Goal: Contribute content: Add original content to the website for others to see

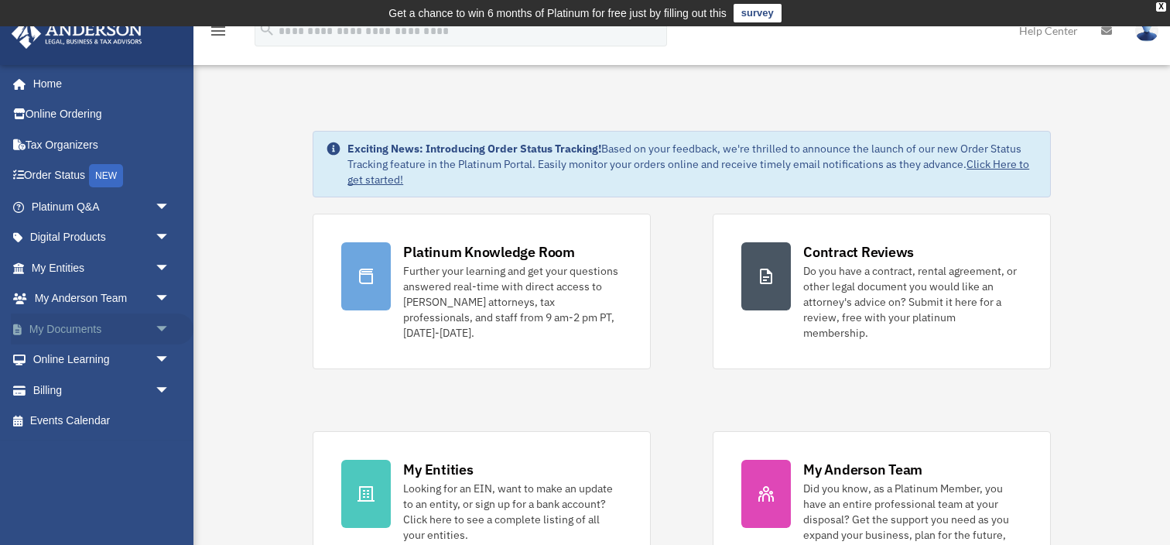
click at [117, 328] on link "My Documents arrow_drop_down" at bounding box center [102, 328] width 183 height 31
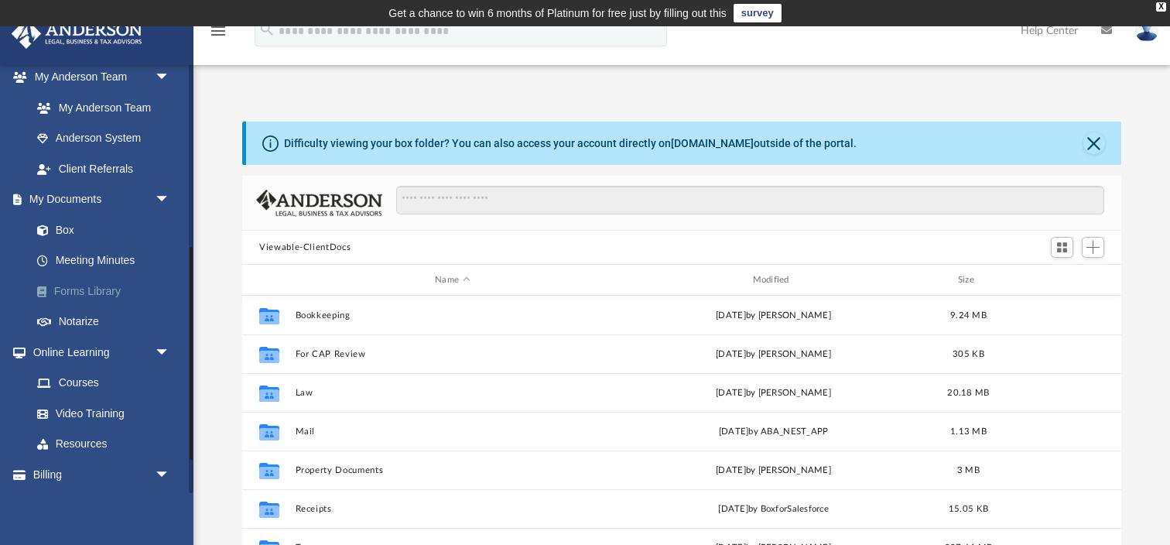
scroll to position [436, 0]
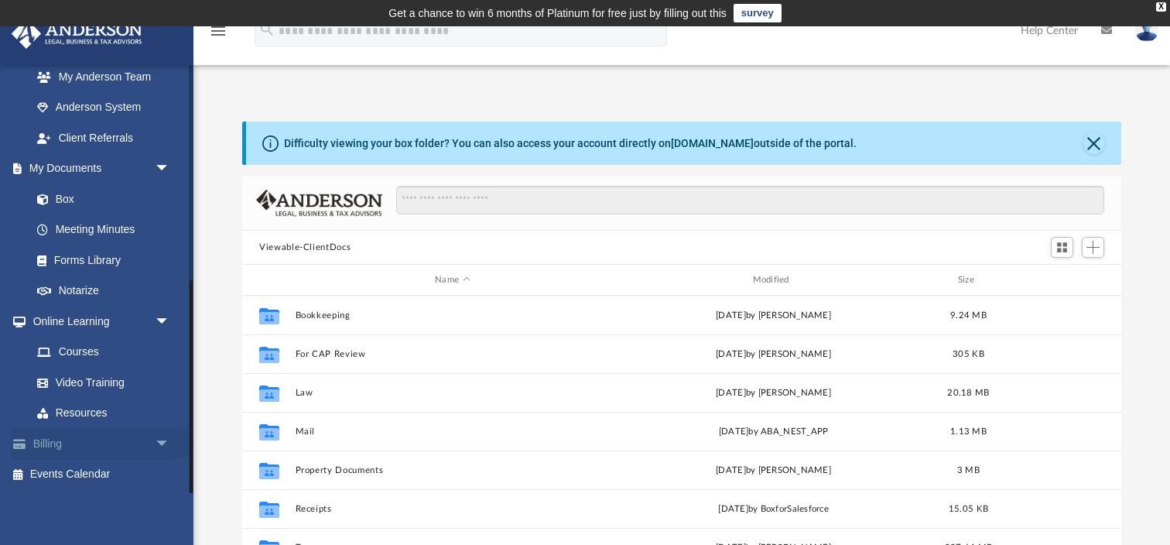
click at [69, 440] on link "Billing arrow_drop_down" at bounding box center [102, 443] width 183 height 31
click at [169, 440] on span "arrow_drop_down" at bounding box center [170, 444] width 31 height 32
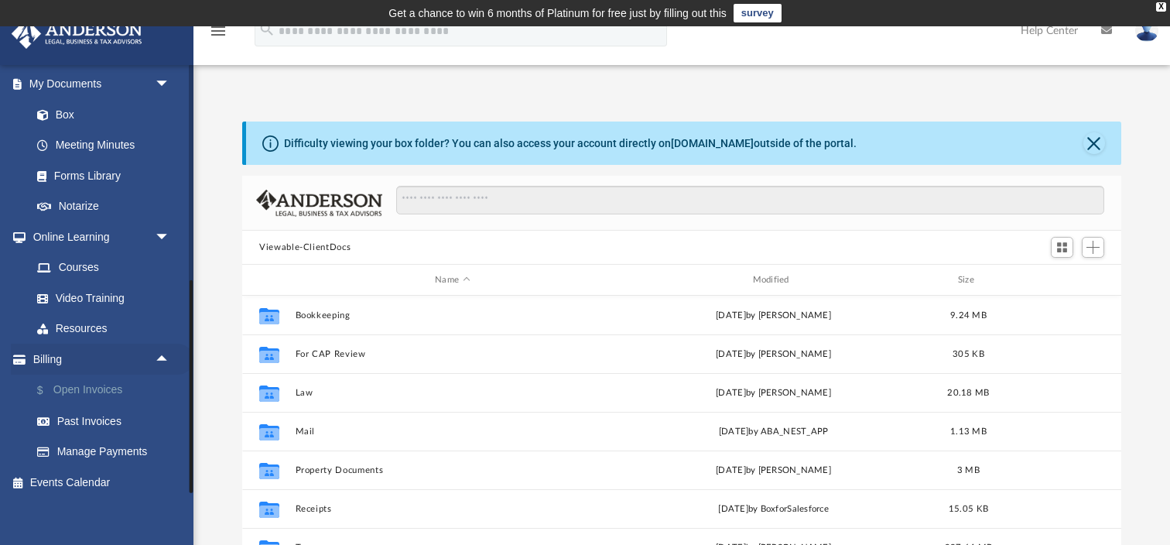
scroll to position [528, 0]
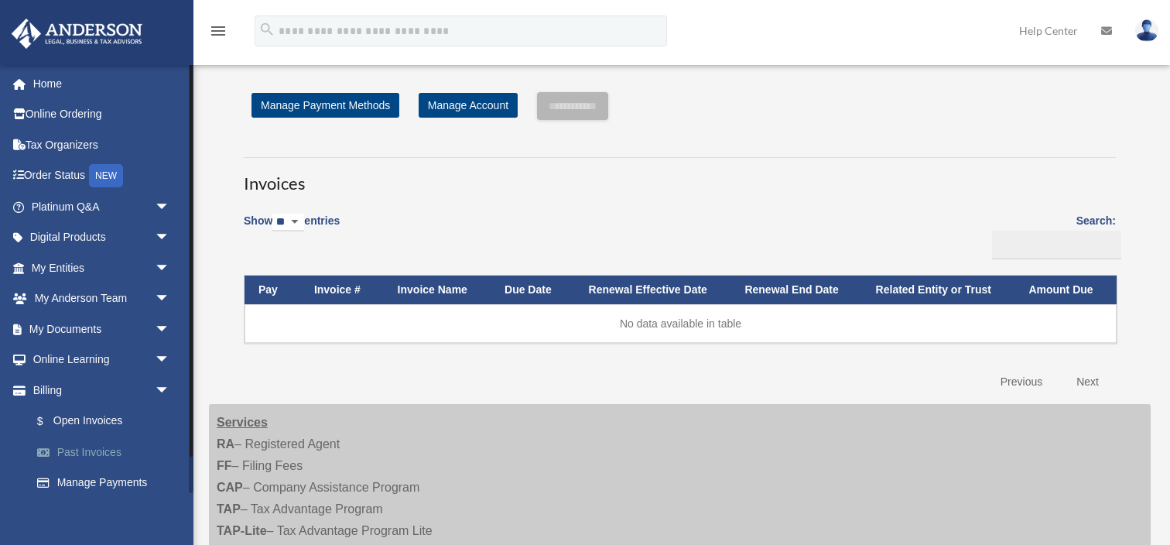
click at [95, 457] on link "Past Invoices" at bounding box center [108, 451] width 172 height 31
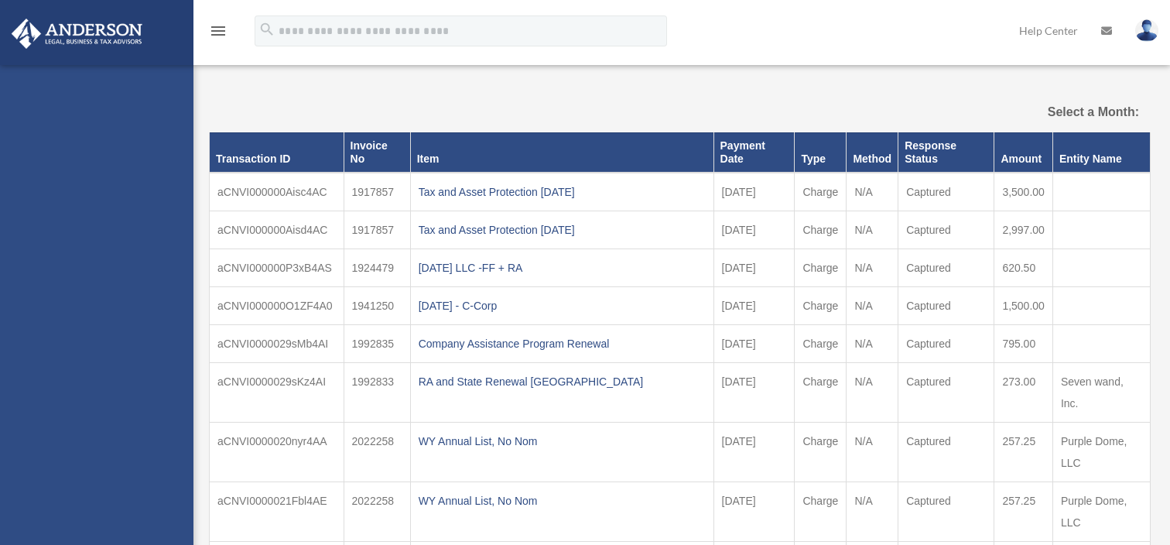
select select
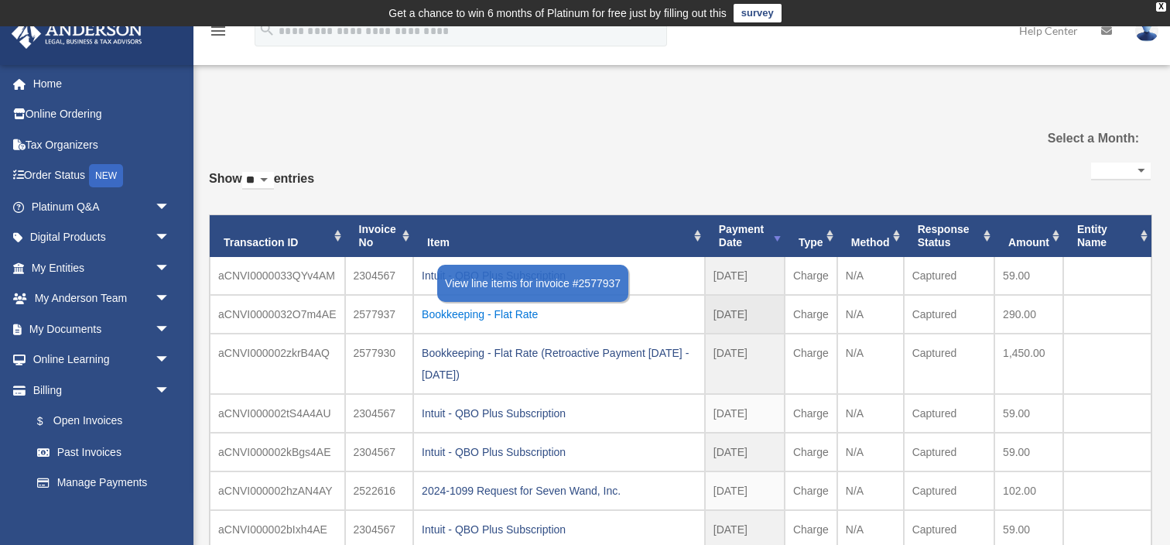
click at [465, 314] on div "Bookkeeping - Flat Rate" at bounding box center [559, 314] width 275 height 22
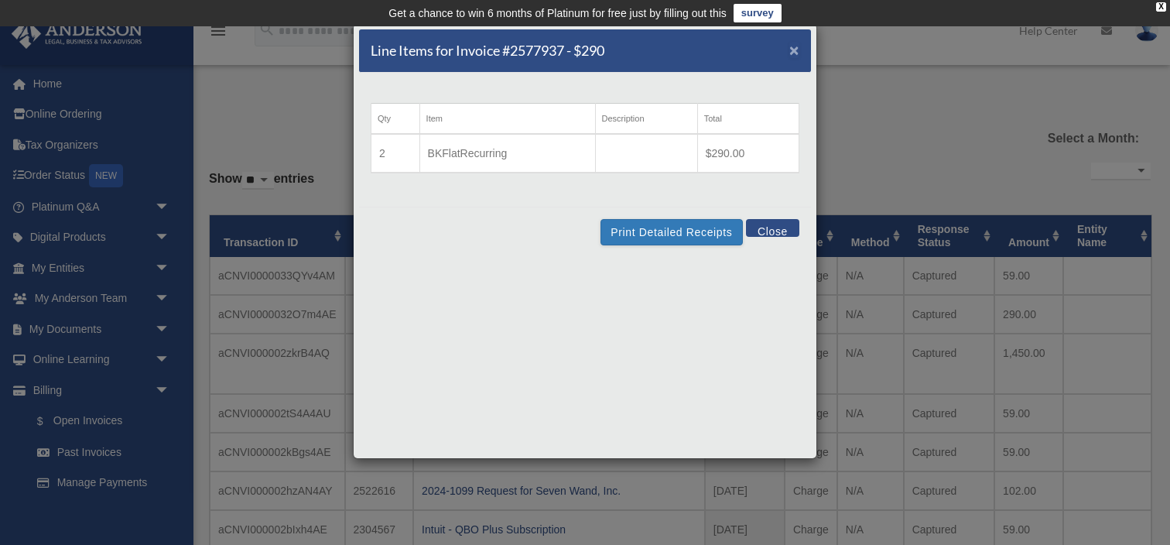
click at [796, 52] on span "×" at bounding box center [794, 50] width 10 height 18
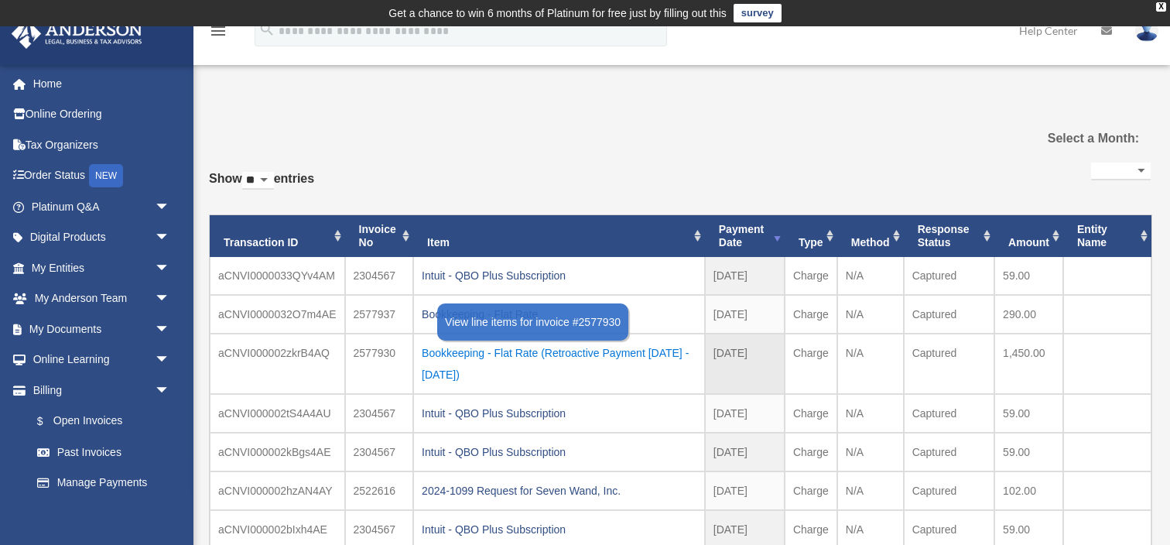
click at [499, 348] on div "Bookkeeping - Flat Rate (Retroactive Payment April 2025 - Aug. 2025)" at bounding box center [559, 363] width 275 height 43
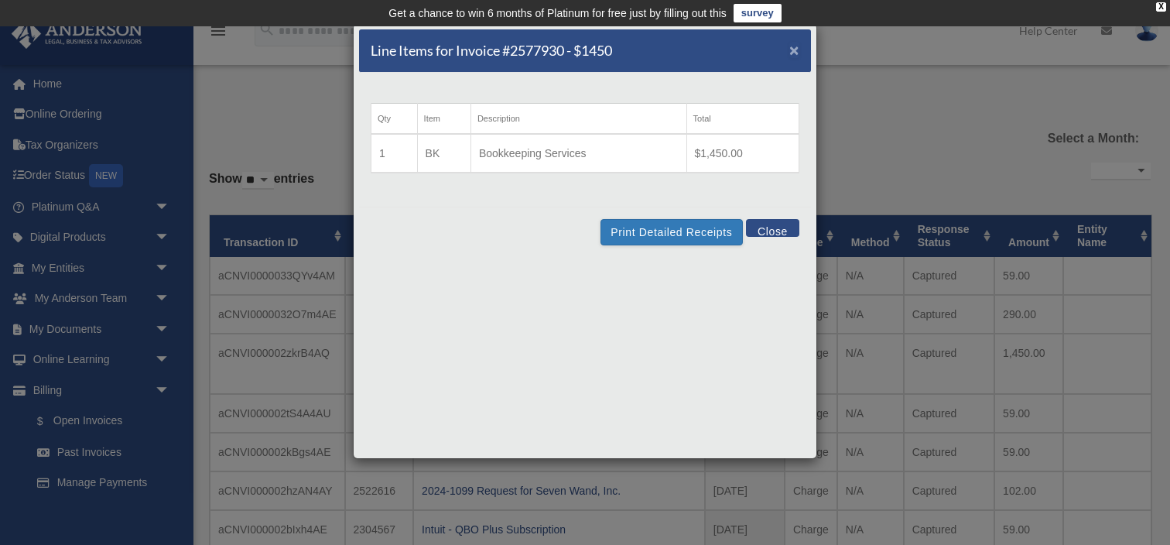
click at [794, 52] on span "×" at bounding box center [794, 50] width 10 height 18
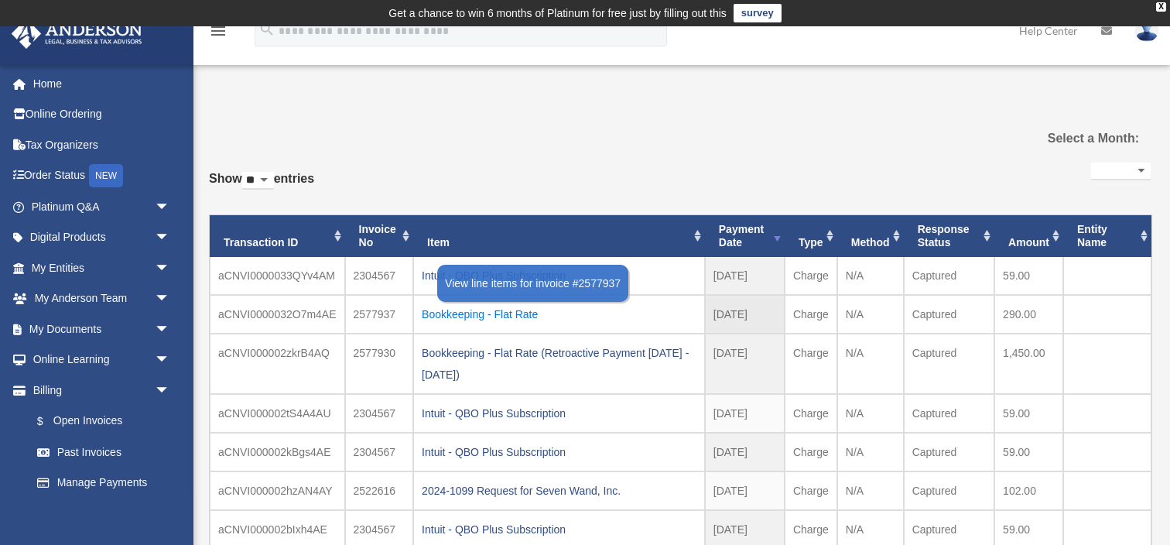
click at [488, 313] on div "Bookkeeping - Flat Rate" at bounding box center [559, 314] width 275 height 22
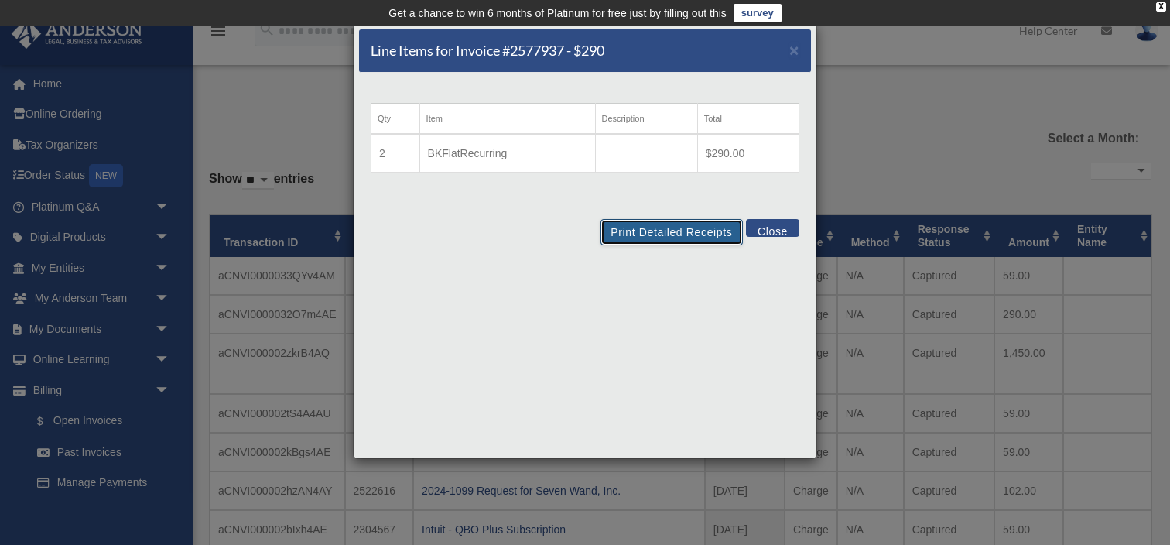
click at [688, 230] on button "Print Detailed Receipts" at bounding box center [671, 232] width 142 height 26
click at [799, 52] on div "Line Items for Invoice #2577937 - $290 ×" at bounding box center [585, 50] width 452 height 43
click at [793, 52] on span "×" at bounding box center [794, 50] width 10 height 18
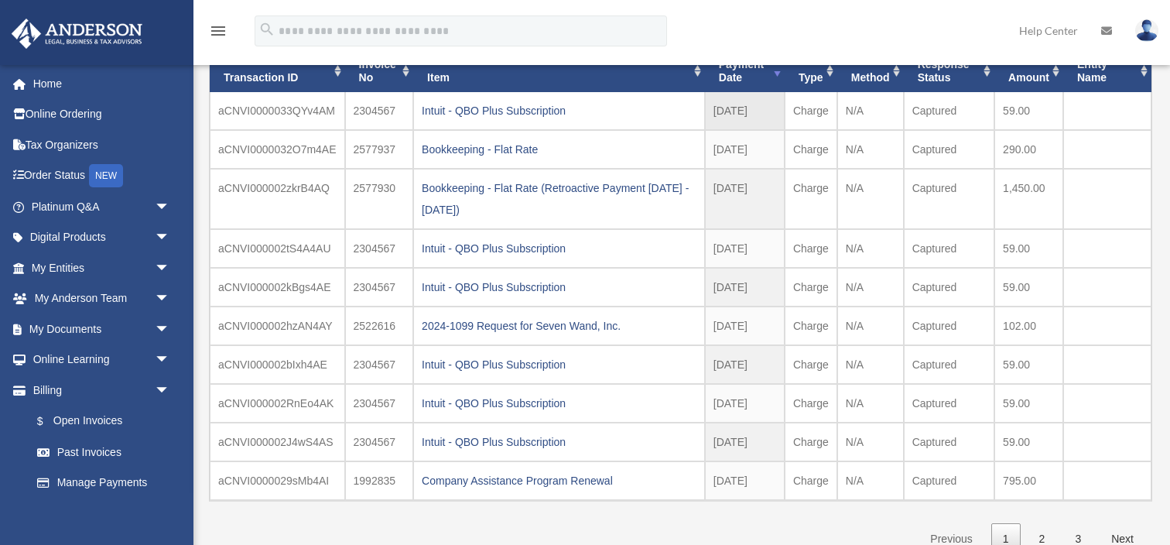
scroll to position [168, 0]
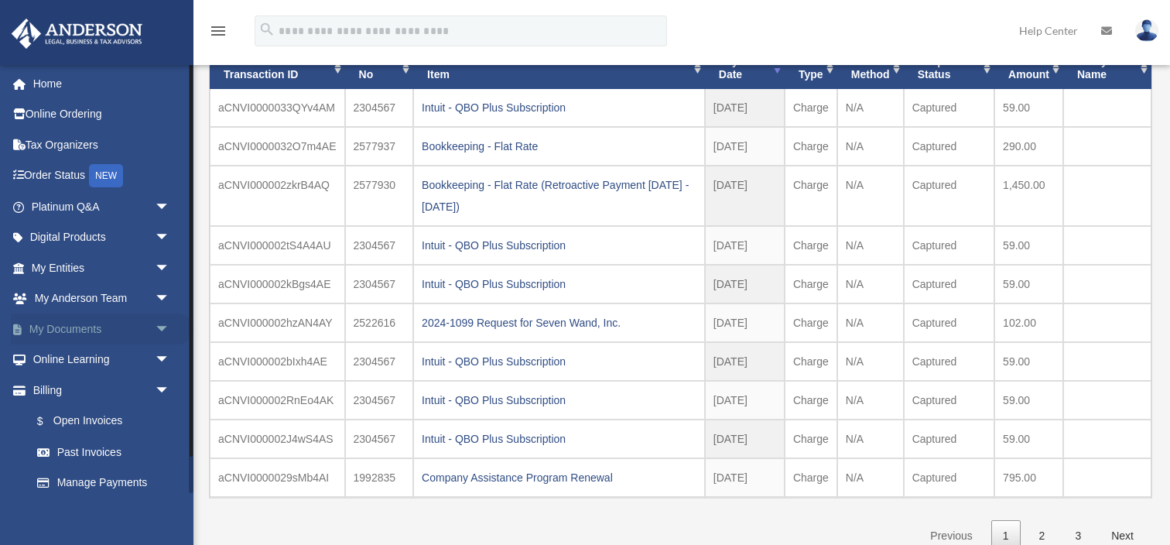
click at [89, 331] on link "My Documents arrow_drop_down" at bounding box center [102, 328] width 183 height 31
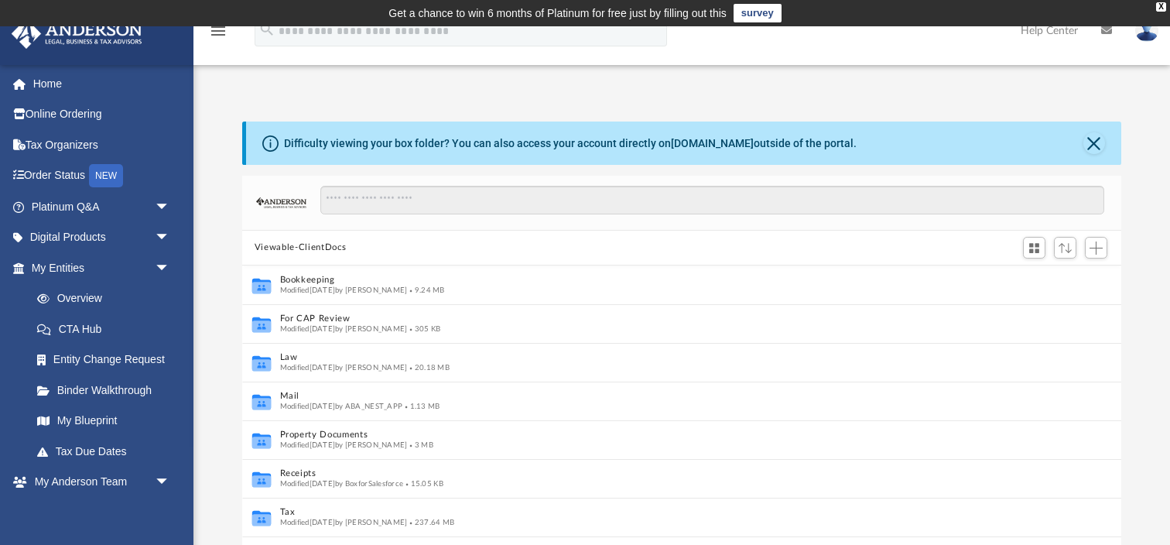
scroll to position [1, 1]
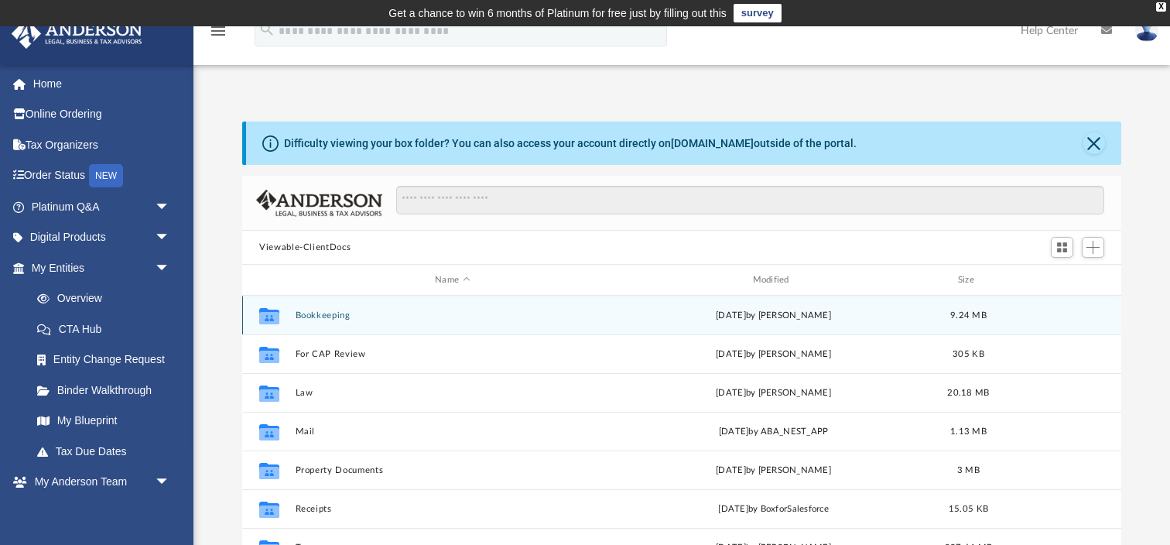
click at [328, 316] on button "Bookkeeping" at bounding box center [453, 315] width 314 height 10
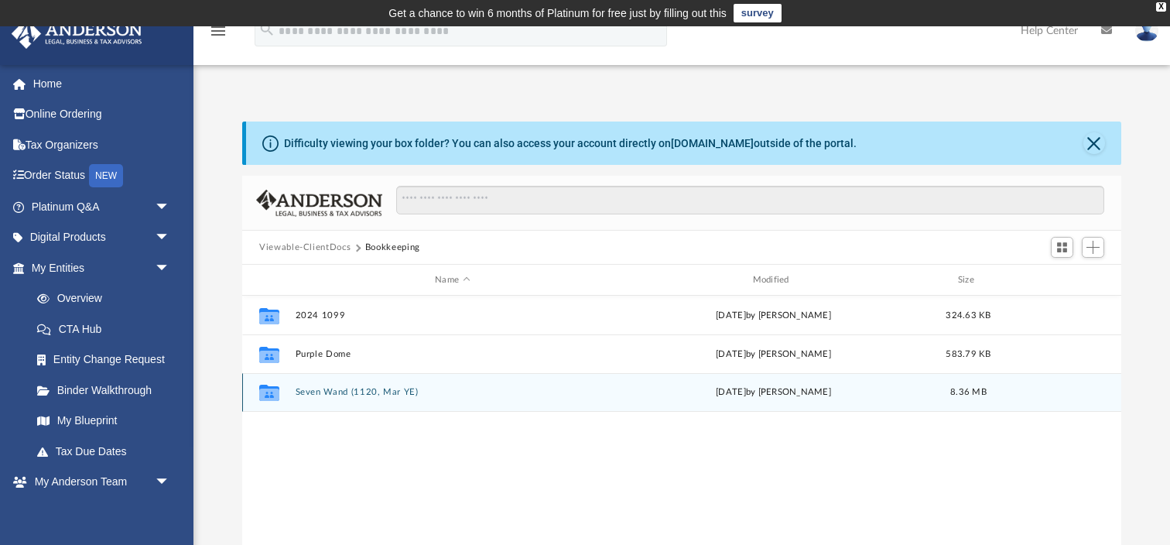
click at [320, 391] on button "Seven Wand (1120, Mar YE)" at bounding box center [453, 392] width 314 height 10
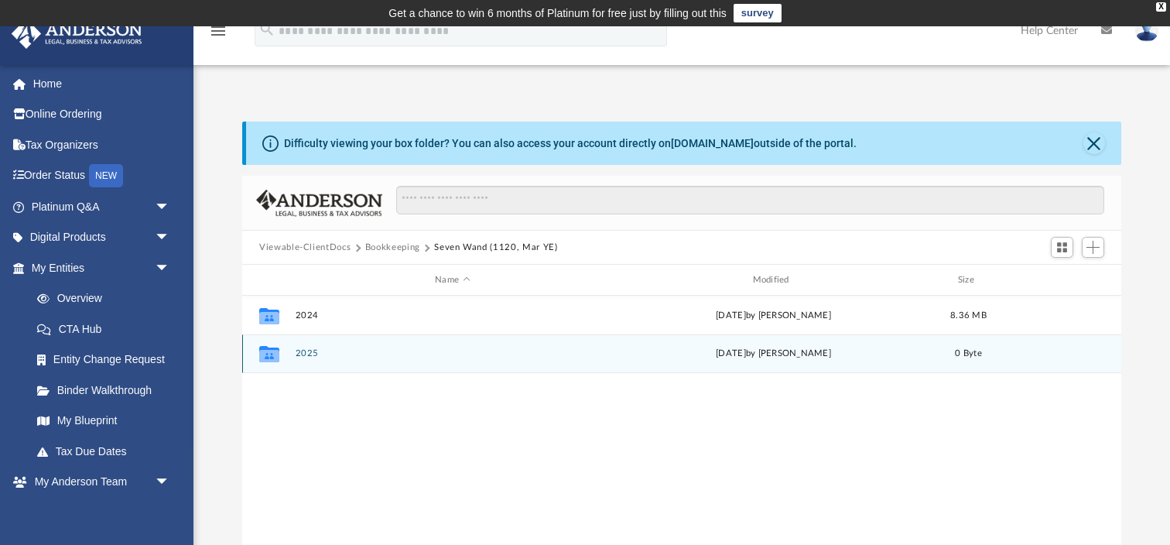
click at [300, 356] on button "2025" at bounding box center [453, 353] width 314 height 10
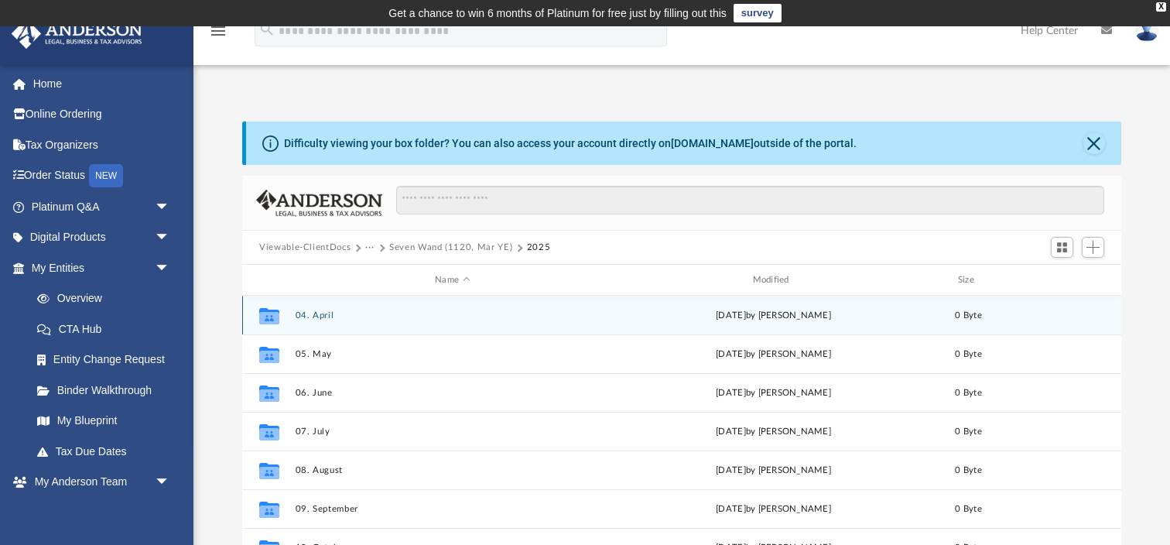
click at [324, 313] on button "04. April" at bounding box center [453, 315] width 314 height 10
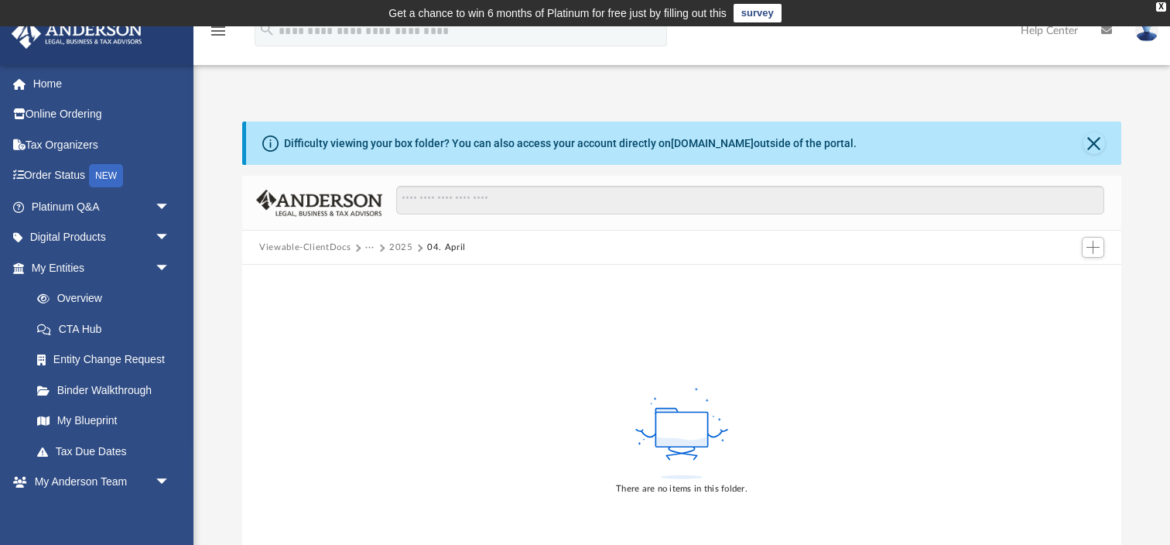
click at [358, 354] on div "There are no items in this folder." at bounding box center [681, 440] width 879 height 351
click at [395, 243] on button "2025" at bounding box center [401, 248] width 24 height 14
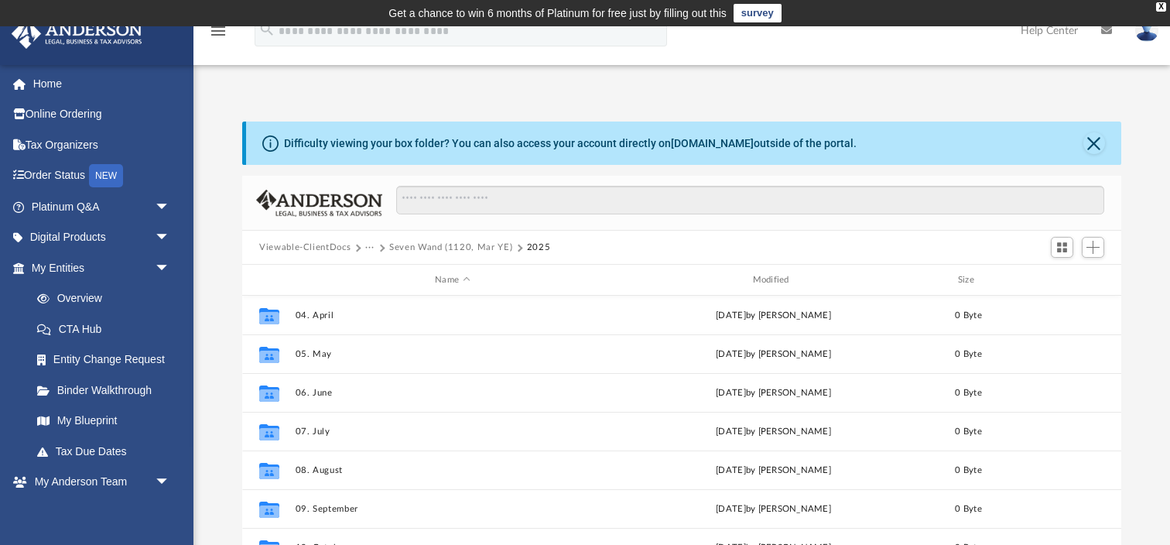
scroll to position [351, 878]
click at [440, 244] on button "Seven Wand (1120, Mar YE)" at bounding box center [450, 248] width 123 height 14
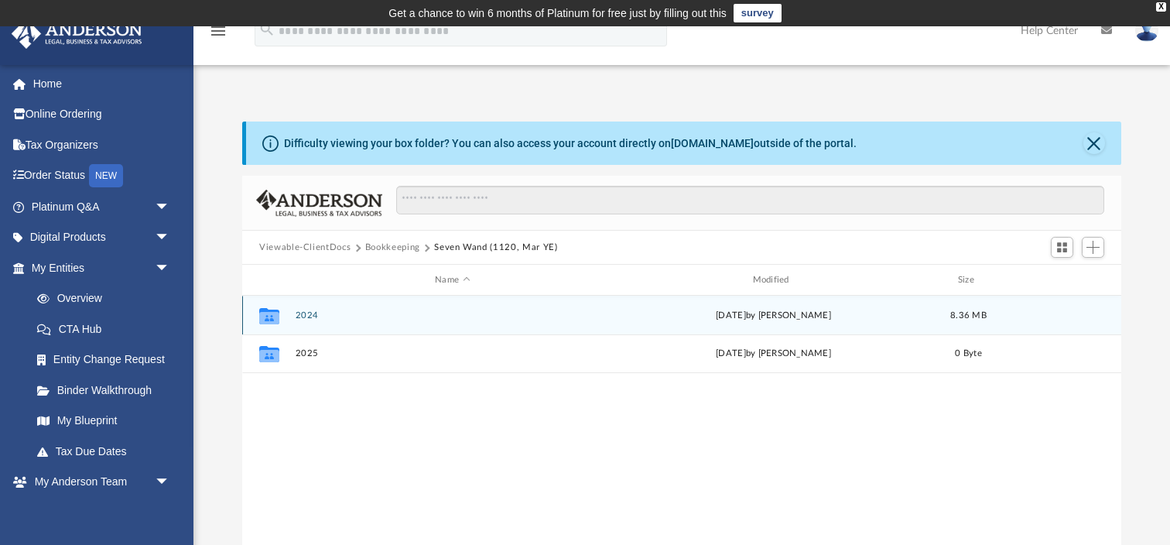
click at [313, 318] on button "2024" at bounding box center [453, 315] width 314 height 10
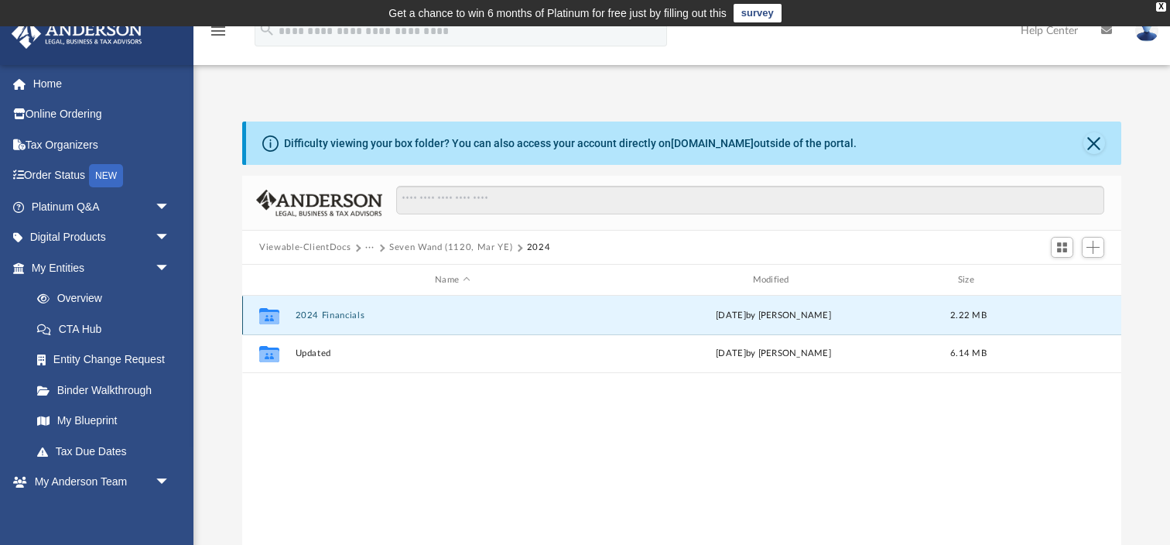
click at [313, 316] on button "2024 Financials" at bounding box center [453, 315] width 314 height 10
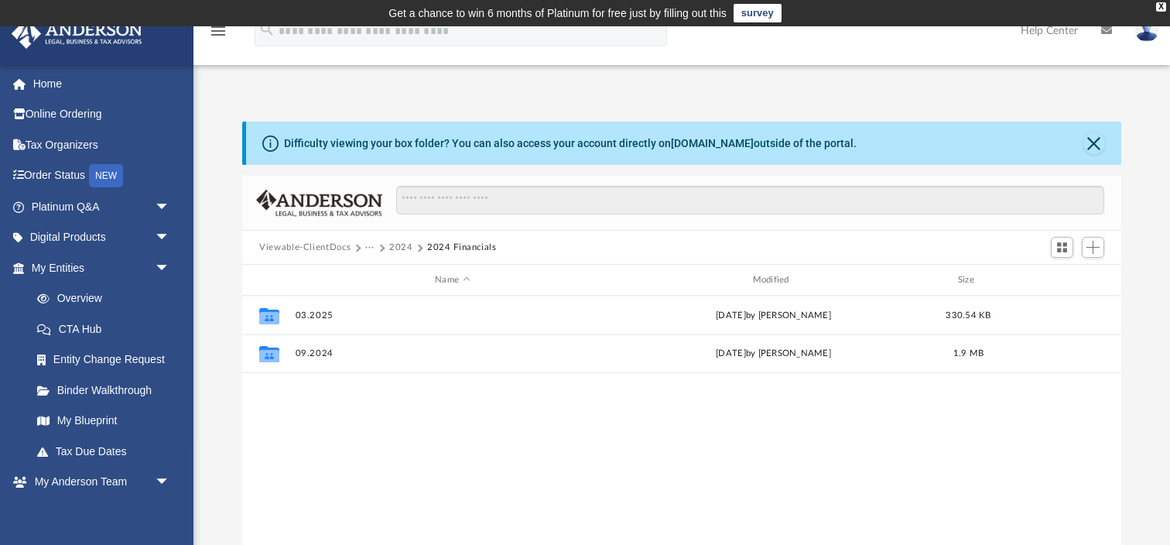
click at [397, 246] on button "2024" at bounding box center [401, 248] width 24 height 14
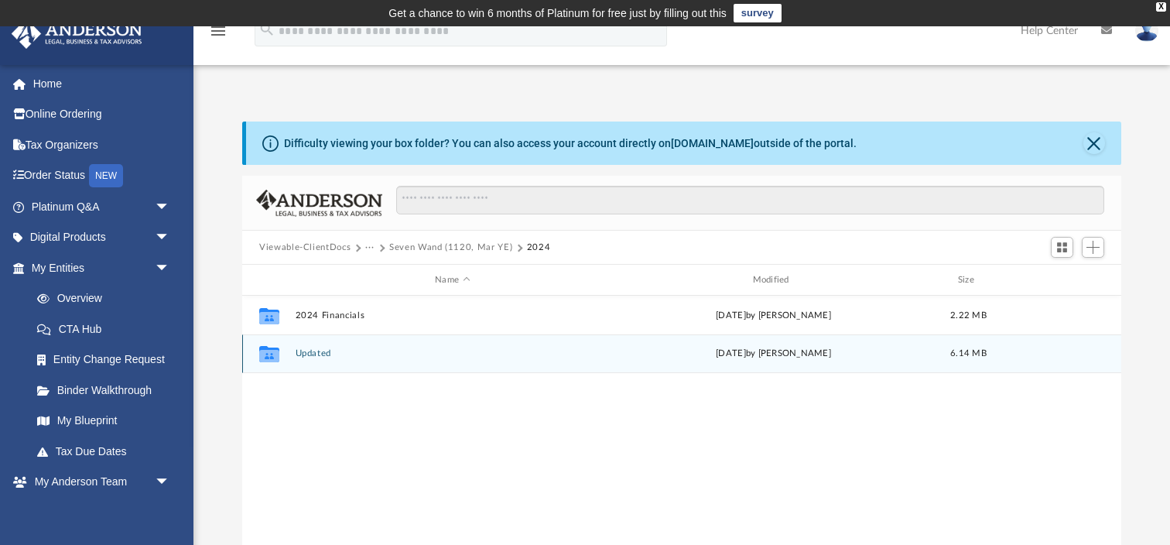
click at [320, 350] on button "Updated" at bounding box center [453, 353] width 314 height 10
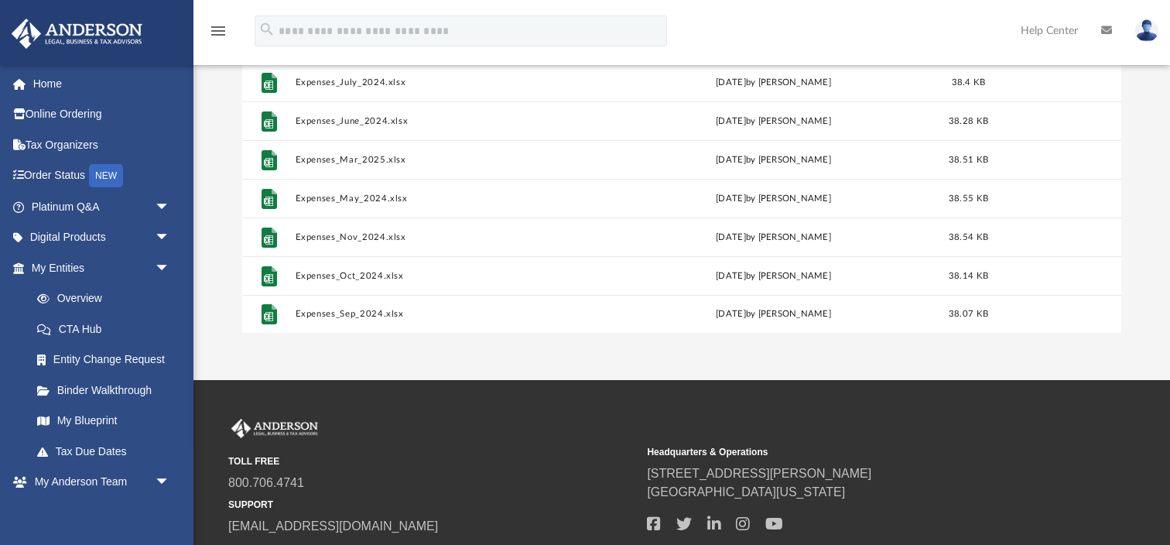
scroll to position [0, 0]
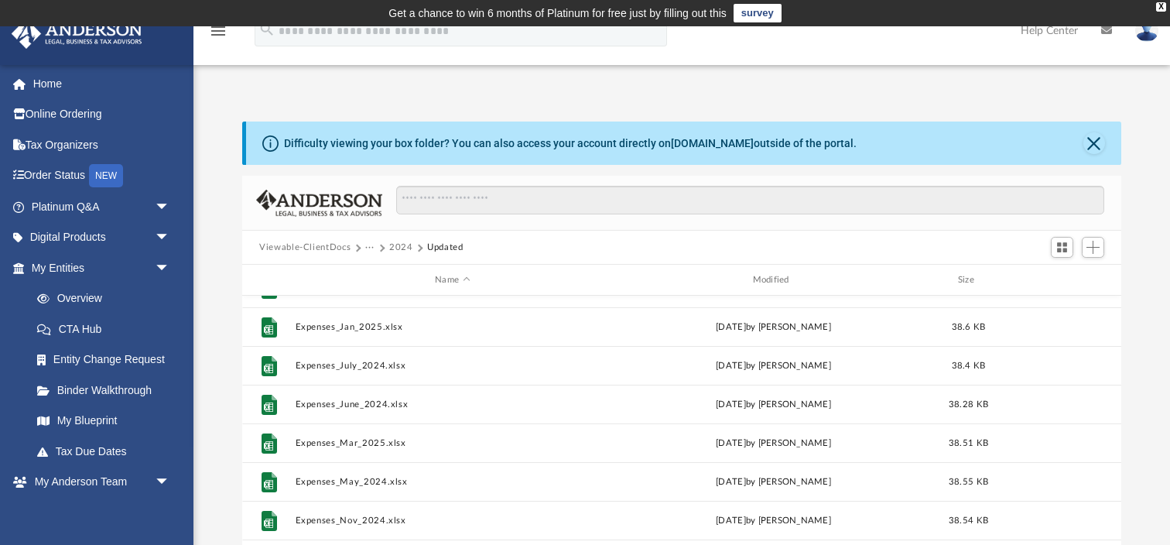
click at [396, 246] on button "2024" at bounding box center [401, 248] width 24 height 14
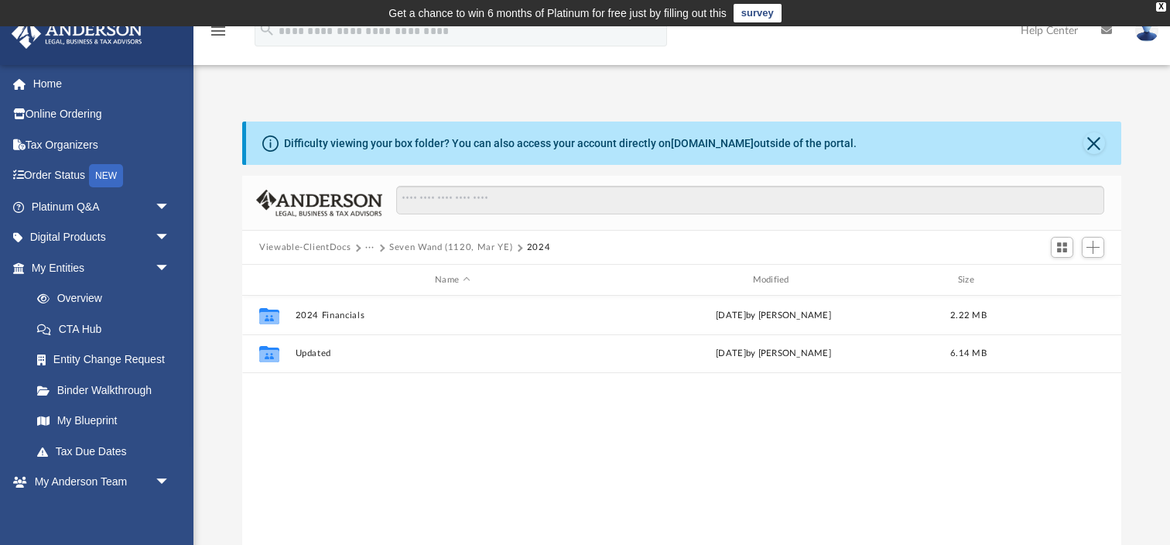
click at [448, 246] on button "Seven Wand (1120, Mar YE)" at bounding box center [450, 248] width 123 height 14
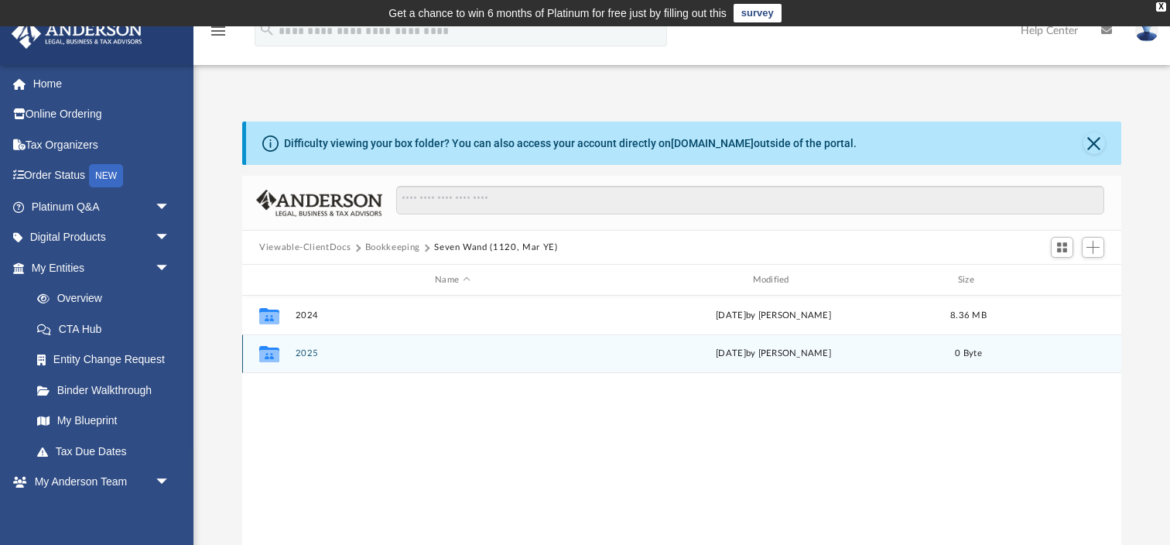
click at [289, 354] on div "Collaborated Folder 2025 Fri Sep 12 2025 by Vanessa Gonzalez 0 Byte" at bounding box center [681, 353] width 879 height 39
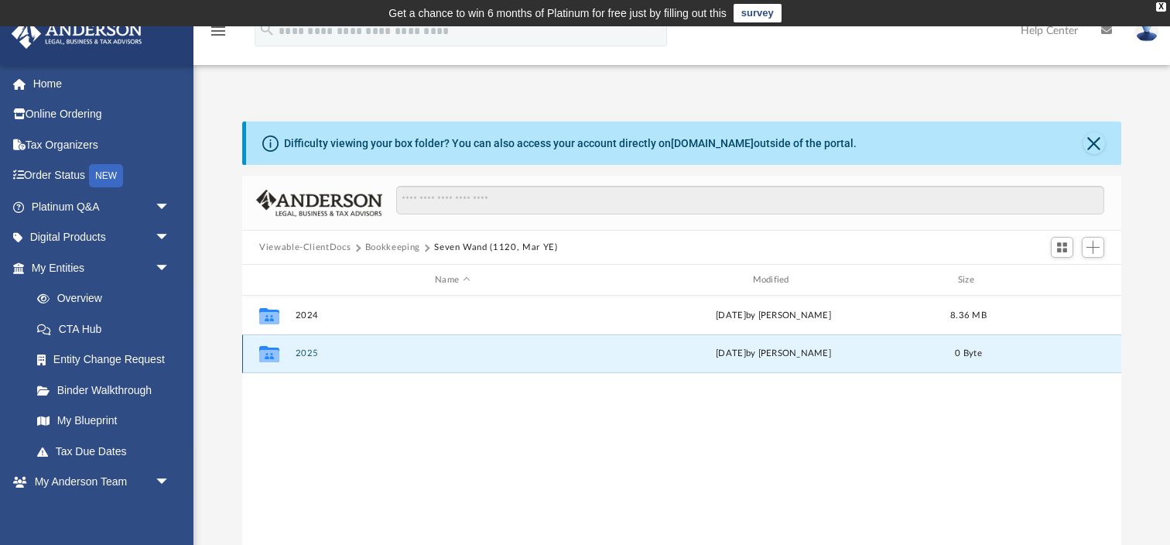
click at [306, 352] on button "2025" at bounding box center [453, 353] width 314 height 10
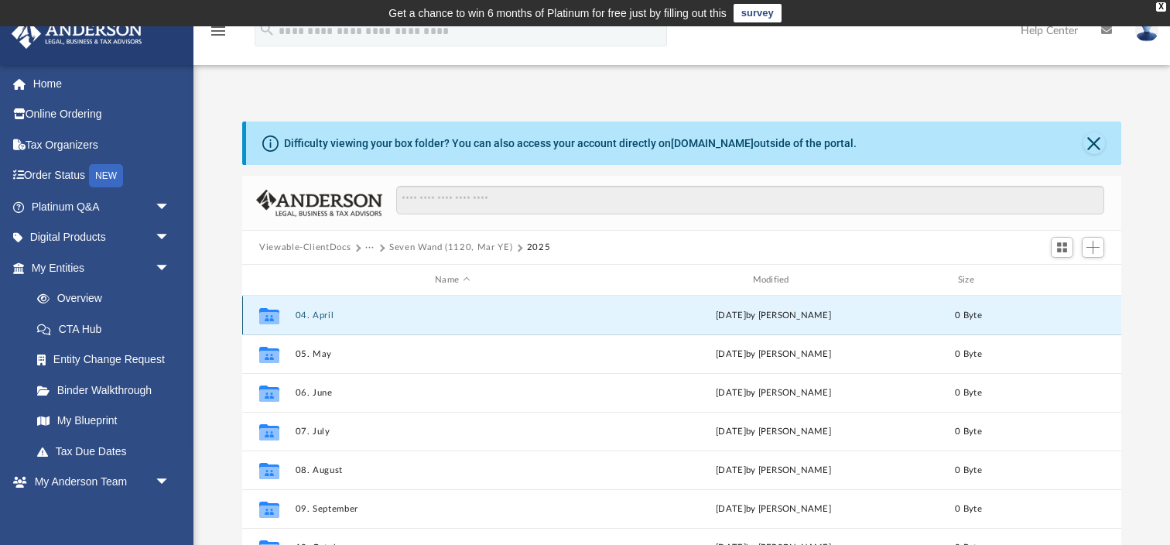
click at [317, 315] on button "04. April" at bounding box center [453, 315] width 314 height 10
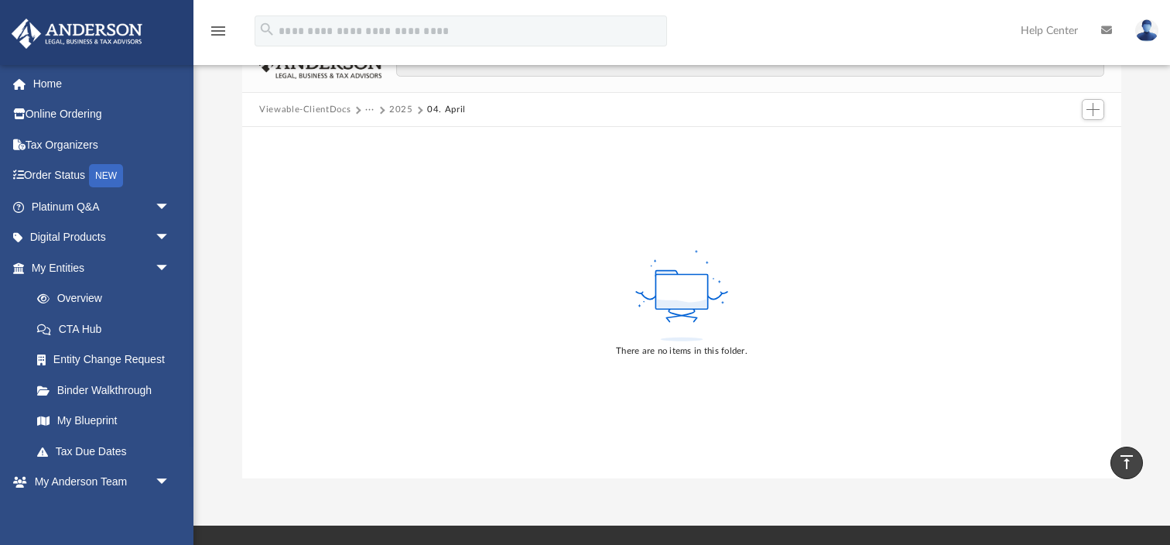
scroll to position [74, 0]
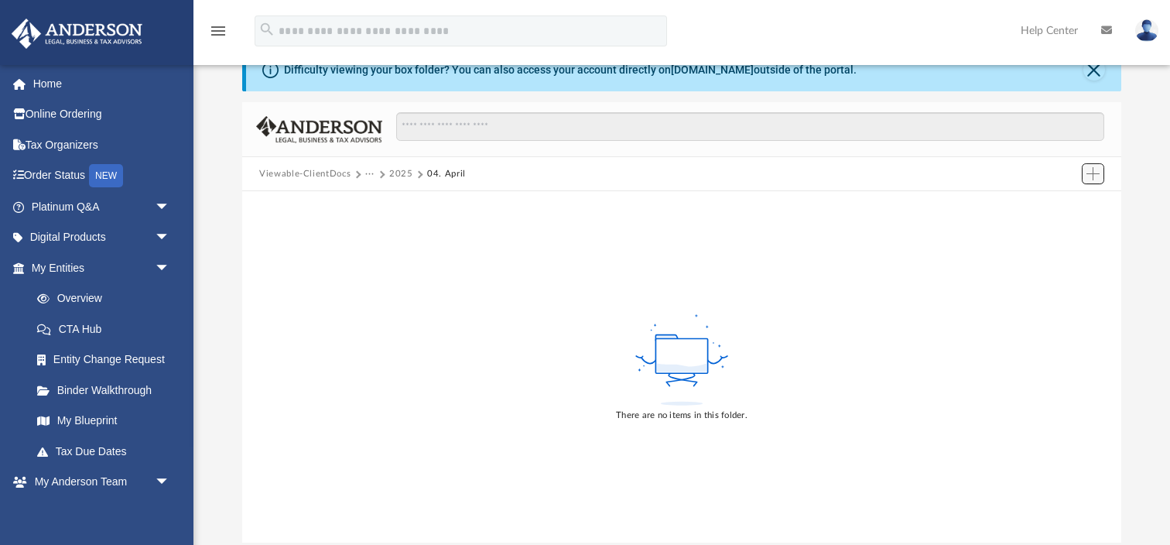
click at [1091, 177] on span "Add" at bounding box center [1092, 173] width 13 height 13
click at [1059, 204] on li "Upload" at bounding box center [1071, 204] width 50 height 16
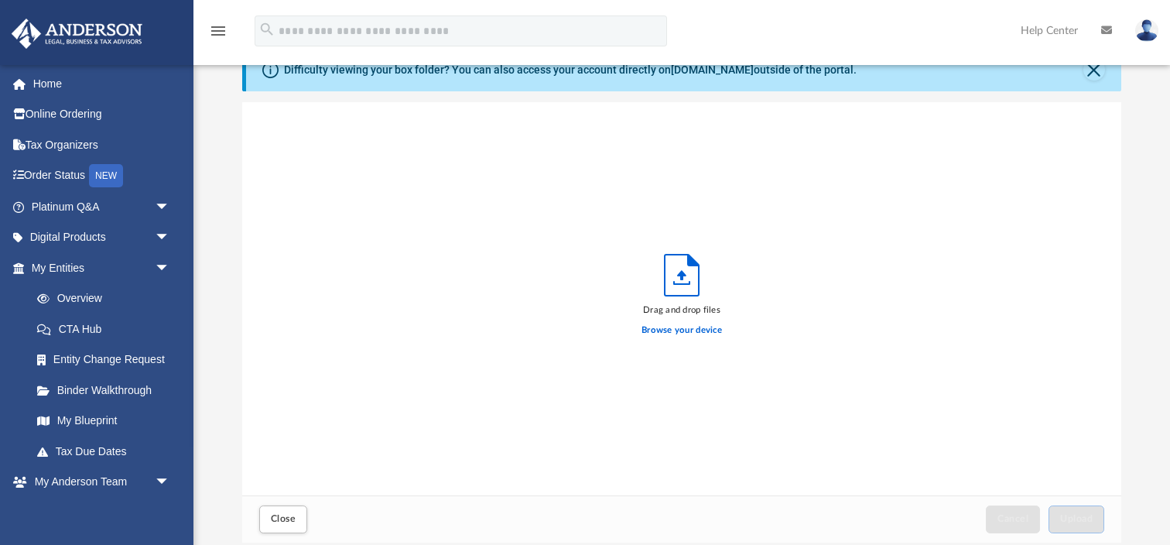
scroll to position [392, 878]
click at [655, 325] on label "Browse your device" at bounding box center [682, 330] width 80 height 14
click at [0, 0] on input "Browse your device" at bounding box center [0, 0] width 0 height 0
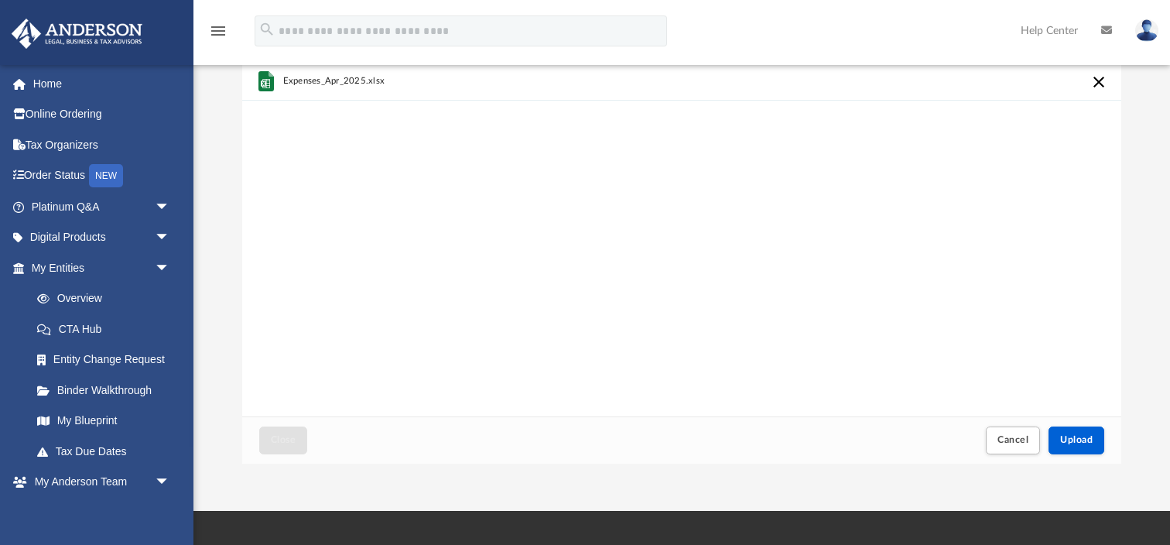
scroll to position [174, 0]
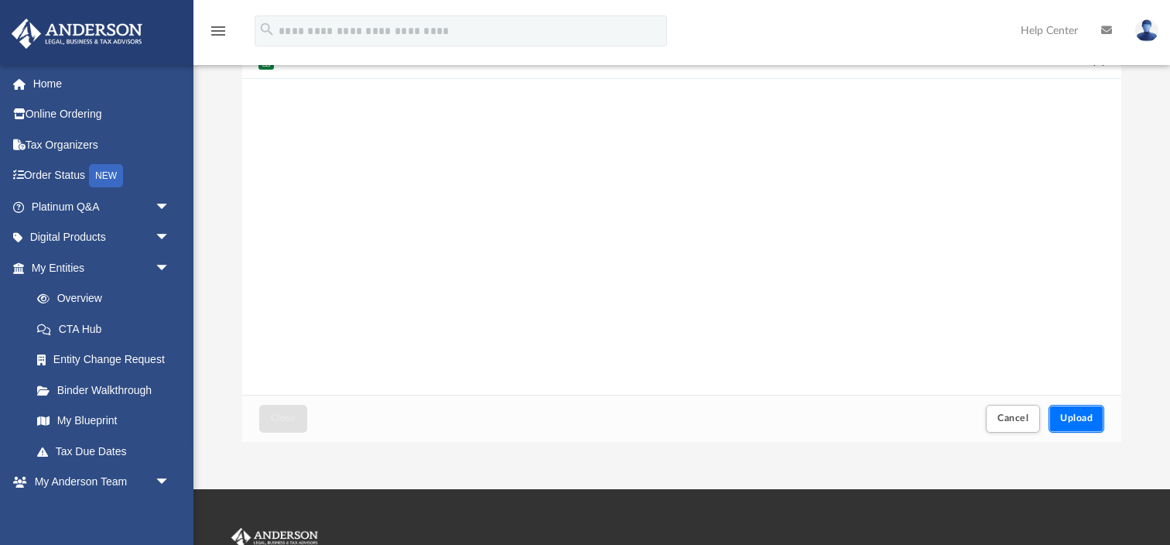
click at [1074, 422] on span "Upload" at bounding box center [1076, 417] width 33 height 9
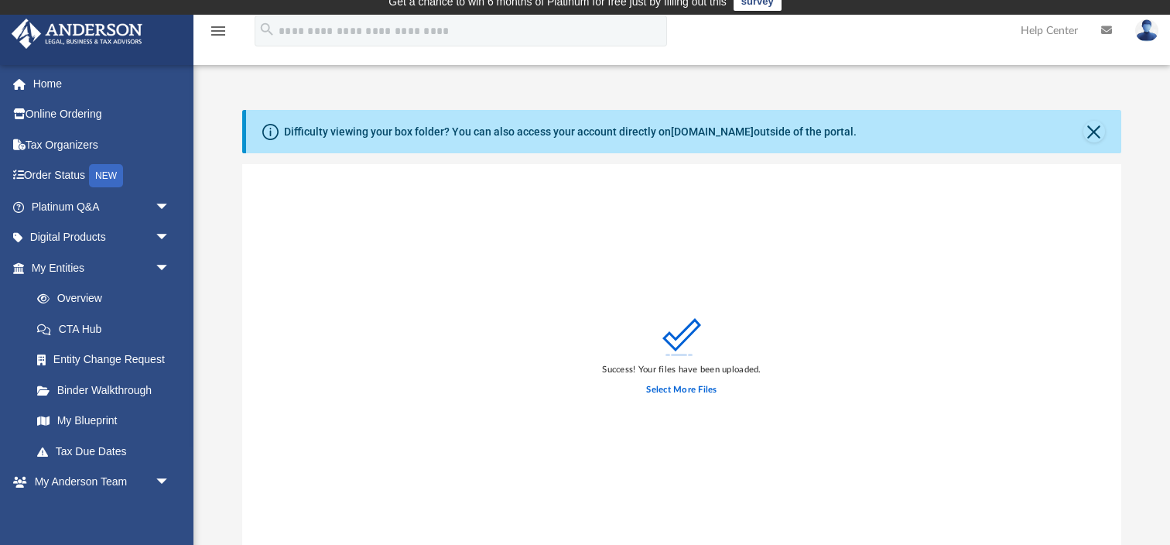
scroll to position [0, 0]
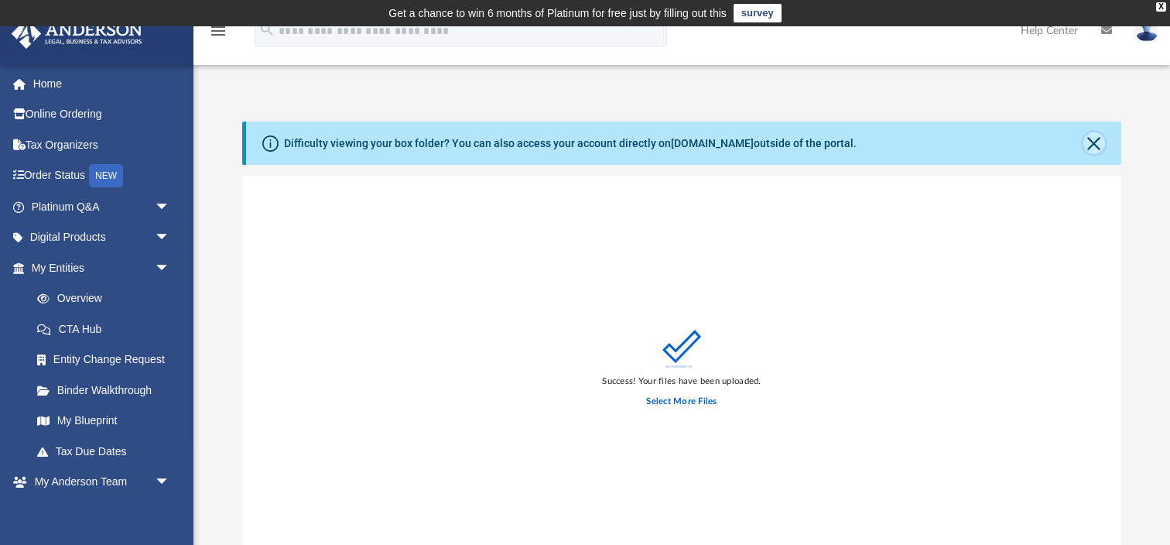
click at [1088, 145] on button "Close" at bounding box center [1094, 143] width 22 height 22
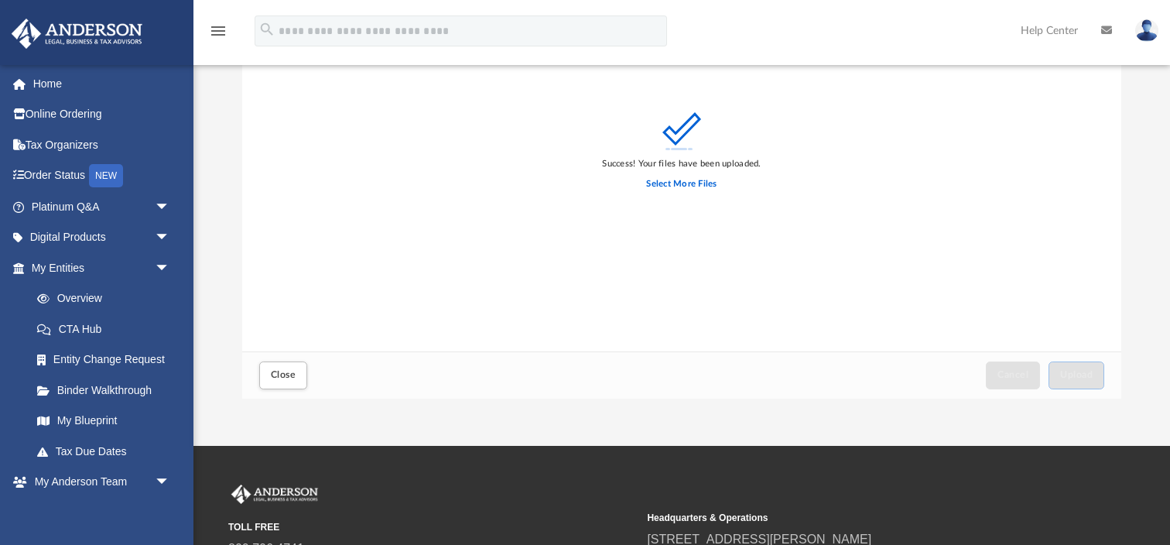
scroll to position [320, 0]
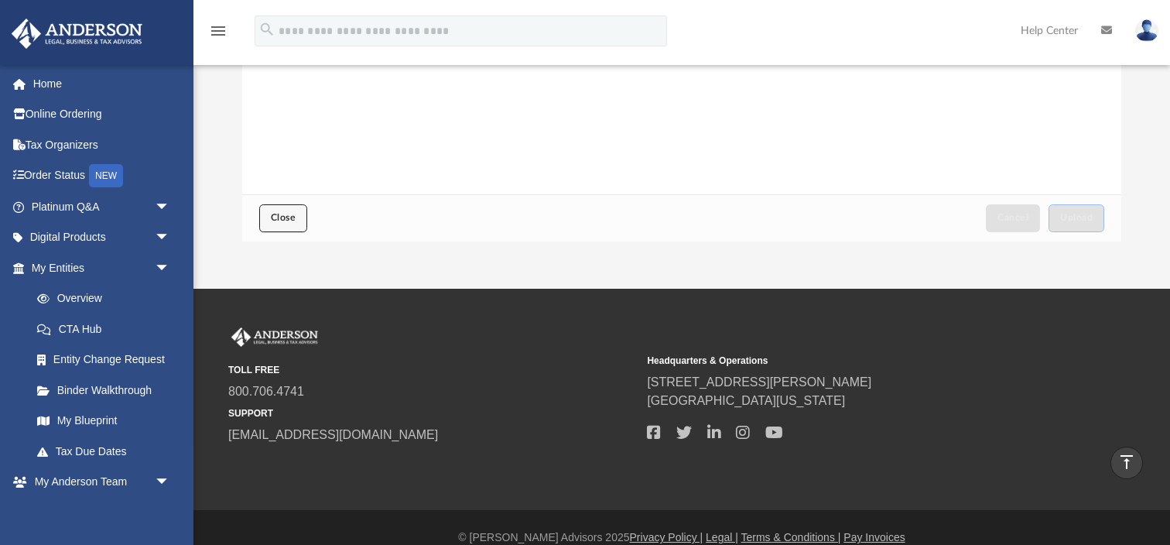
click at [272, 213] on span "Close" at bounding box center [283, 217] width 25 height 9
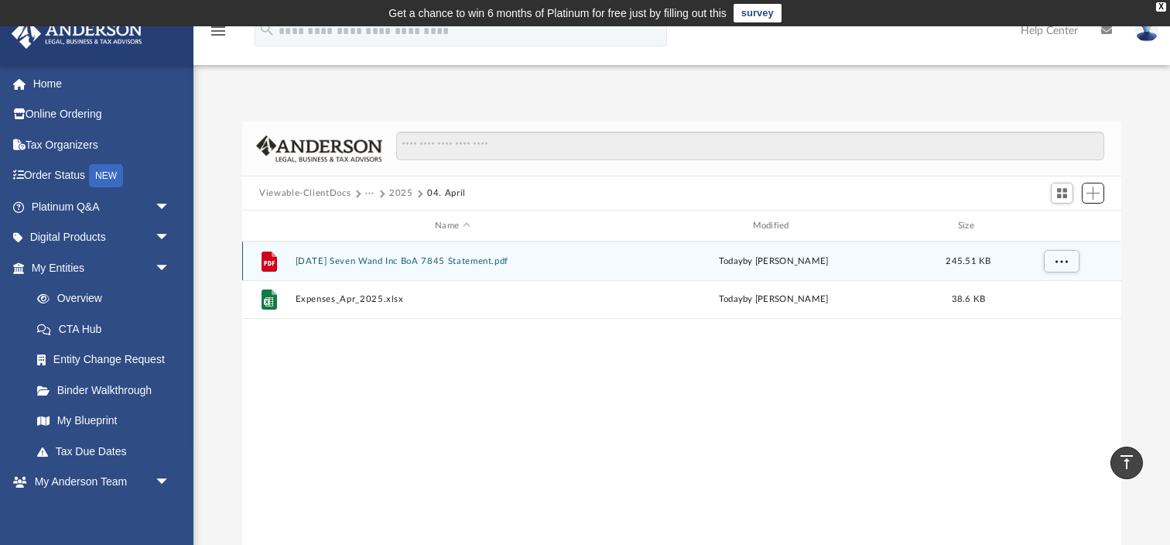
scroll to position [351, 878]
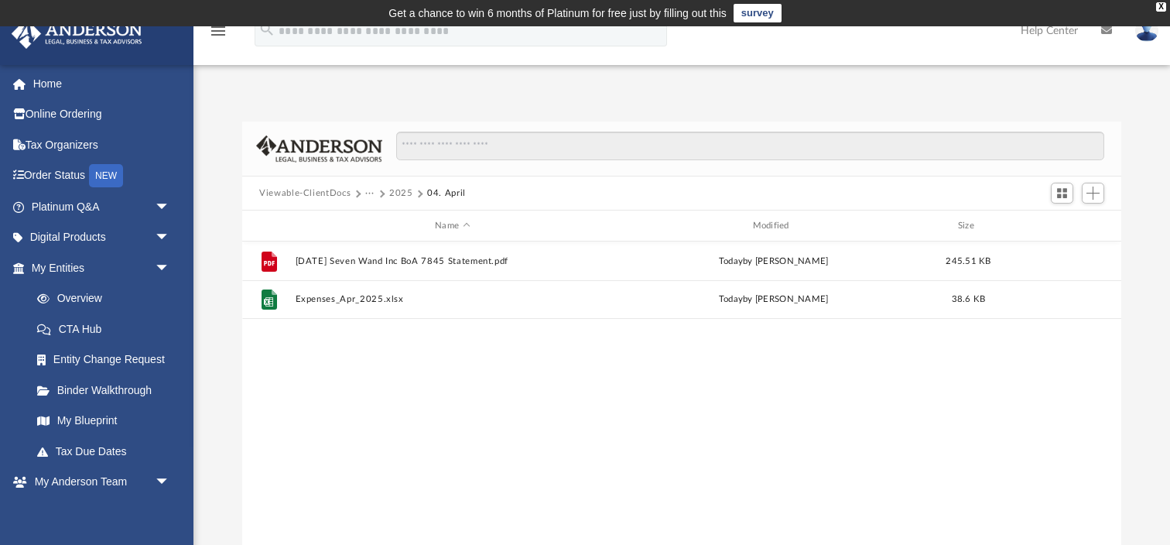
click at [400, 193] on button "2025" at bounding box center [401, 193] width 24 height 14
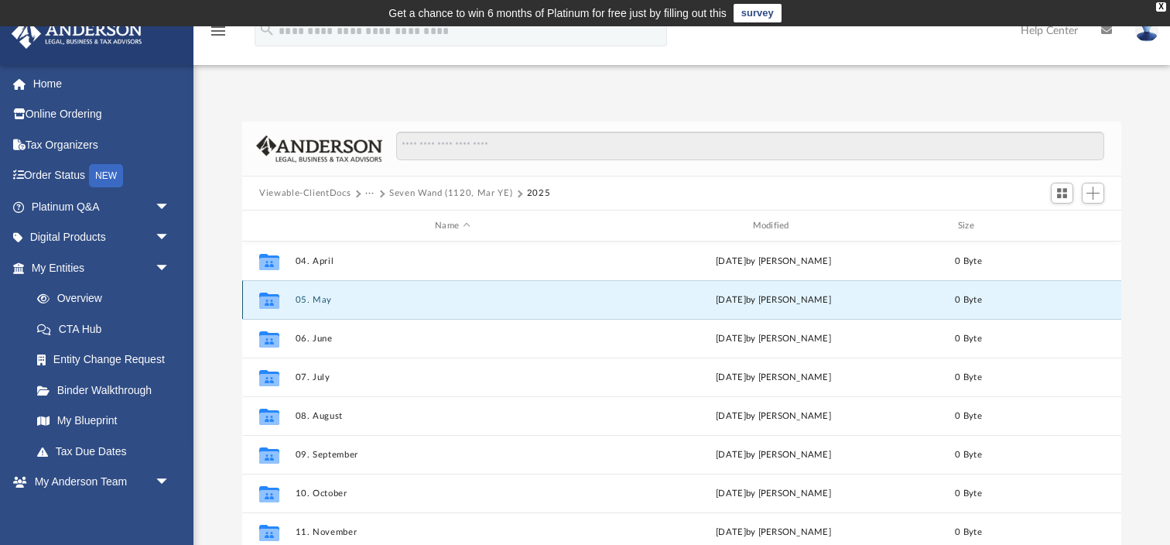
click at [312, 297] on button "05. May" at bounding box center [453, 300] width 314 height 10
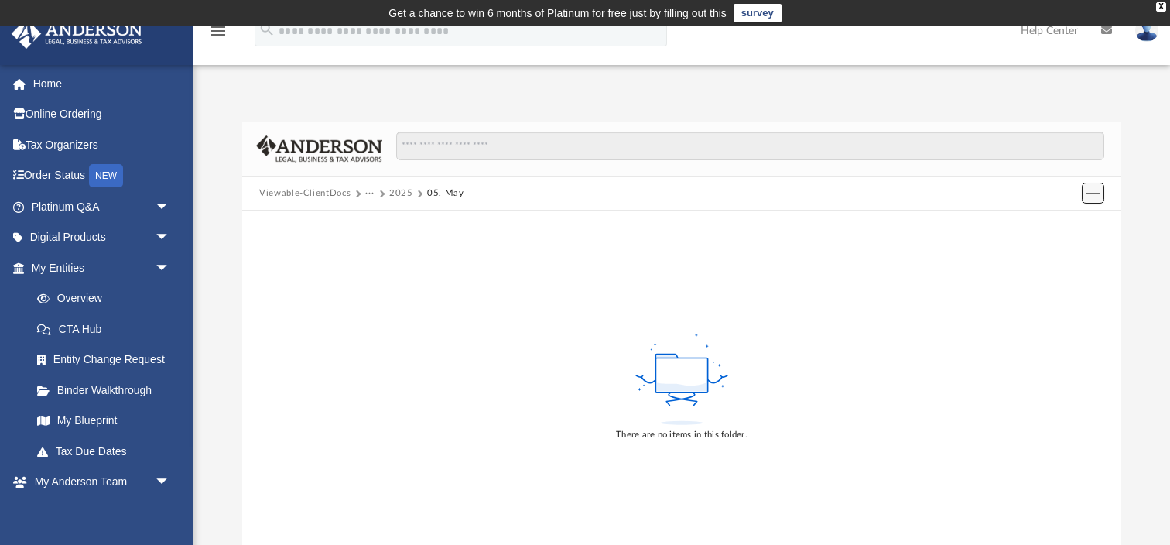
click at [1088, 192] on span "Add" at bounding box center [1092, 192] width 13 height 13
click at [1069, 224] on li "Upload" at bounding box center [1071, 223] width 50 height 16
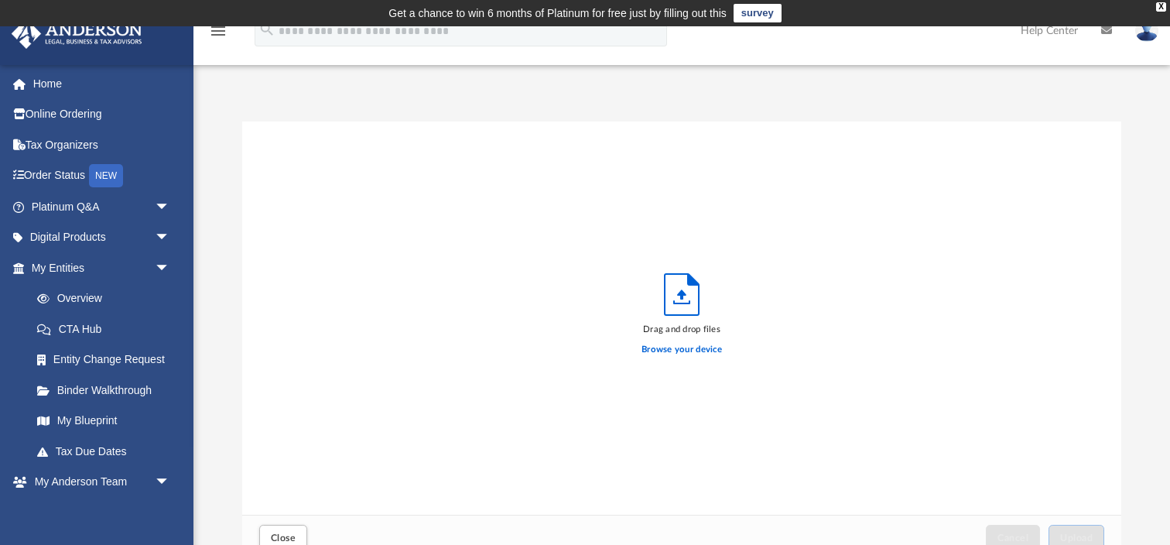
scroll to position [392, 878]
click at [677, 349] on label "Browse your device" at bounding box center [682, 350] width 80 height 14
click at [0, 0] on input "Browse your device" at bounding box center [0, 0] width 0 height 0
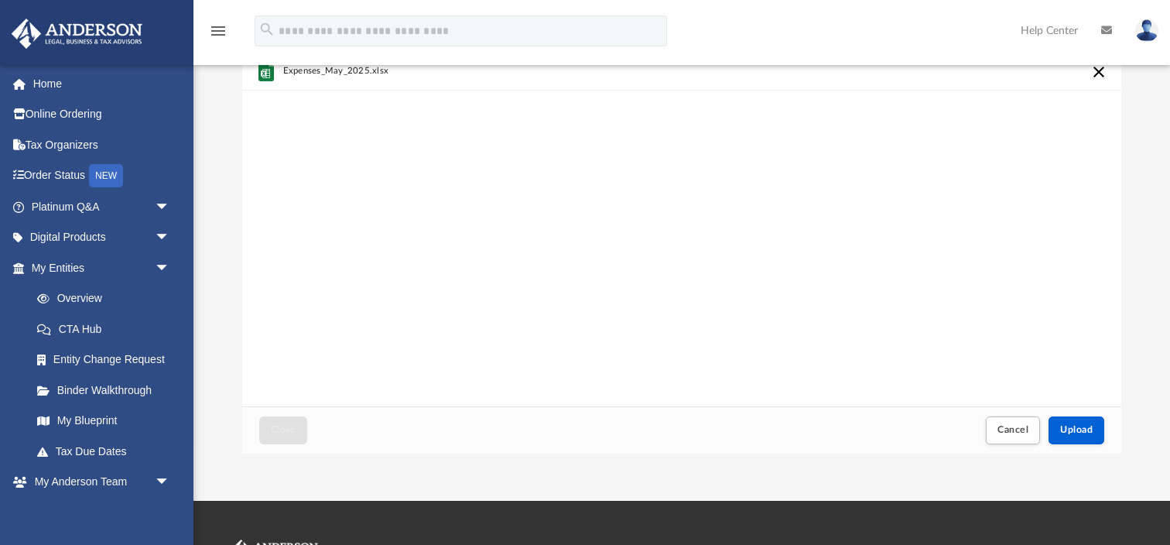
scroll to position [125, 0]
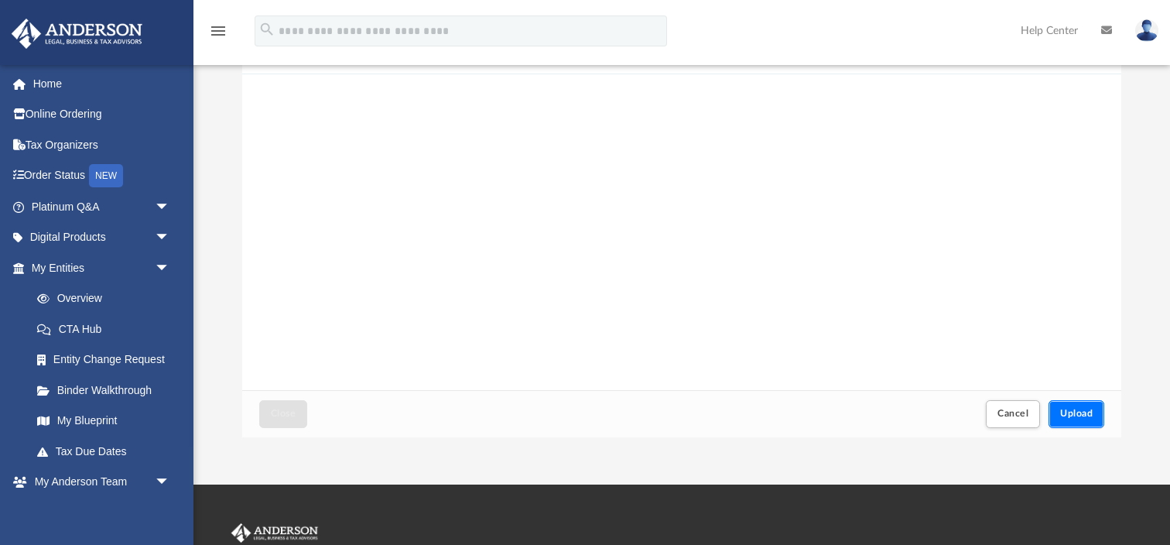
click at [1076, 415] on span "Upload" at bounding box center [1076, 413] width 33 height 9
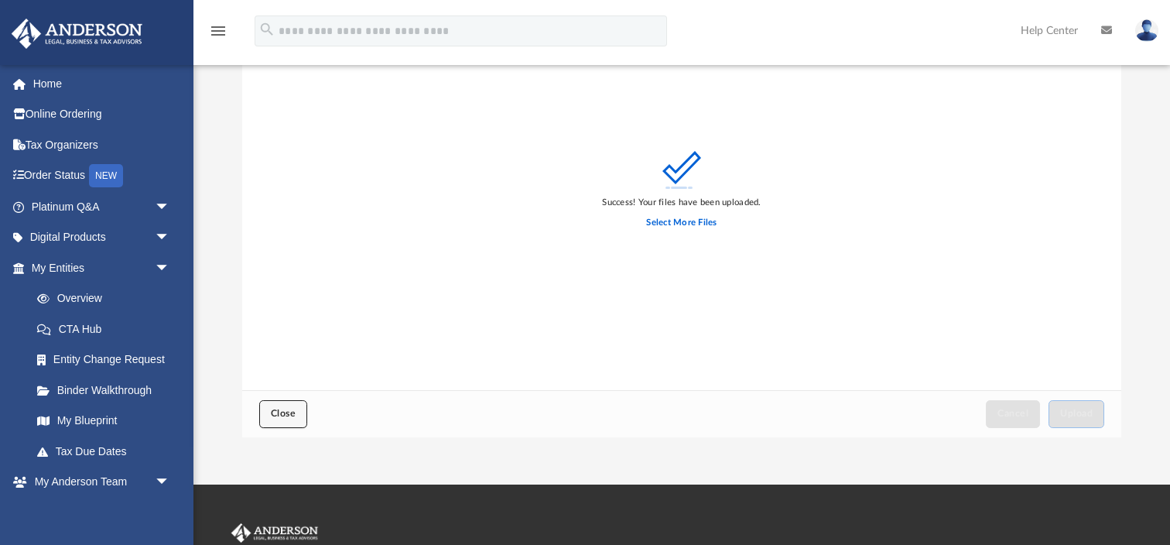
click at [274, 412] on span "Close" at bounding box center [283, 413] width 25 height 9
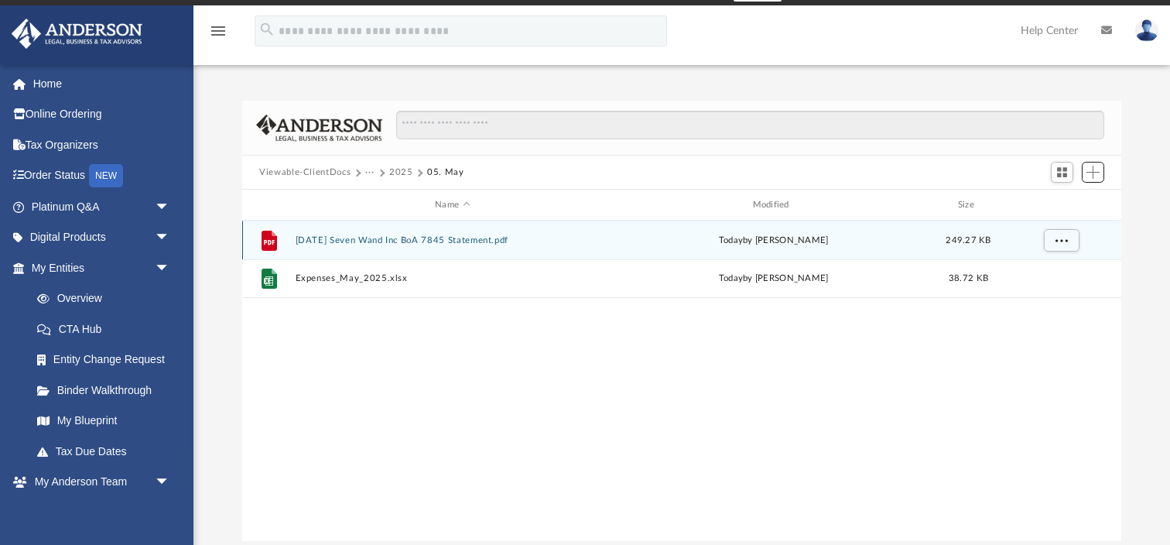
scroll to position [0, 0]
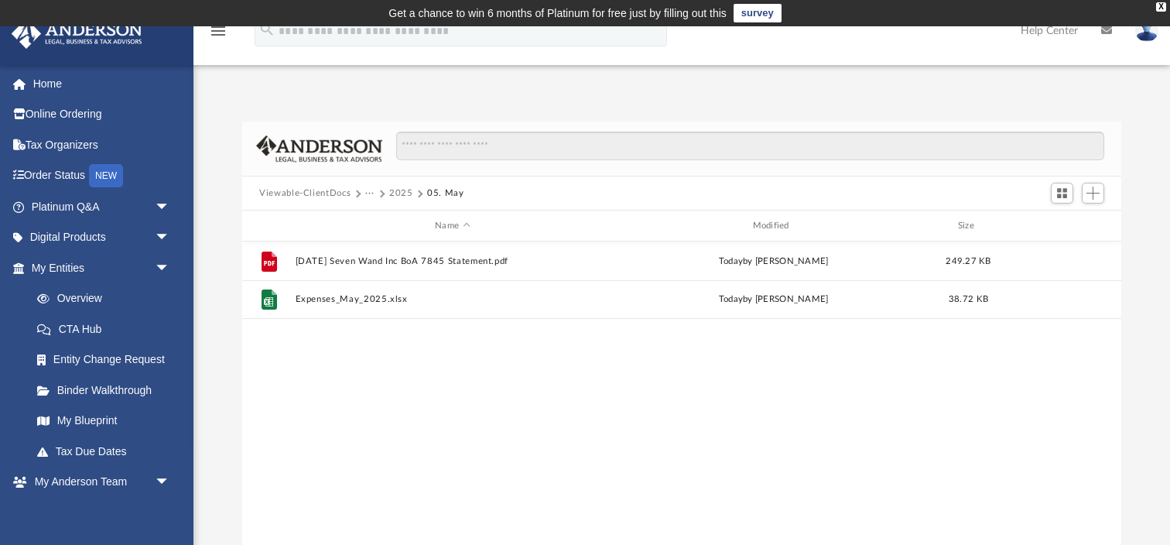
click at [399, 198] on button "2025" at bounding box center [401, 193] width 24 height 14
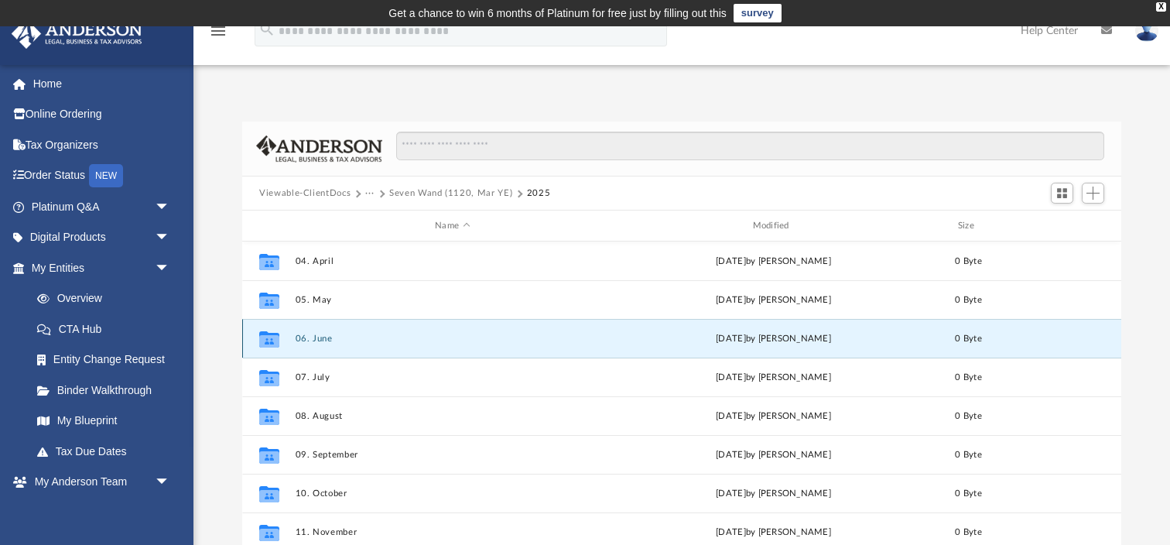
click at [321, 340] on button "06. June" at bounding box center [453, 339] width 314 height 10
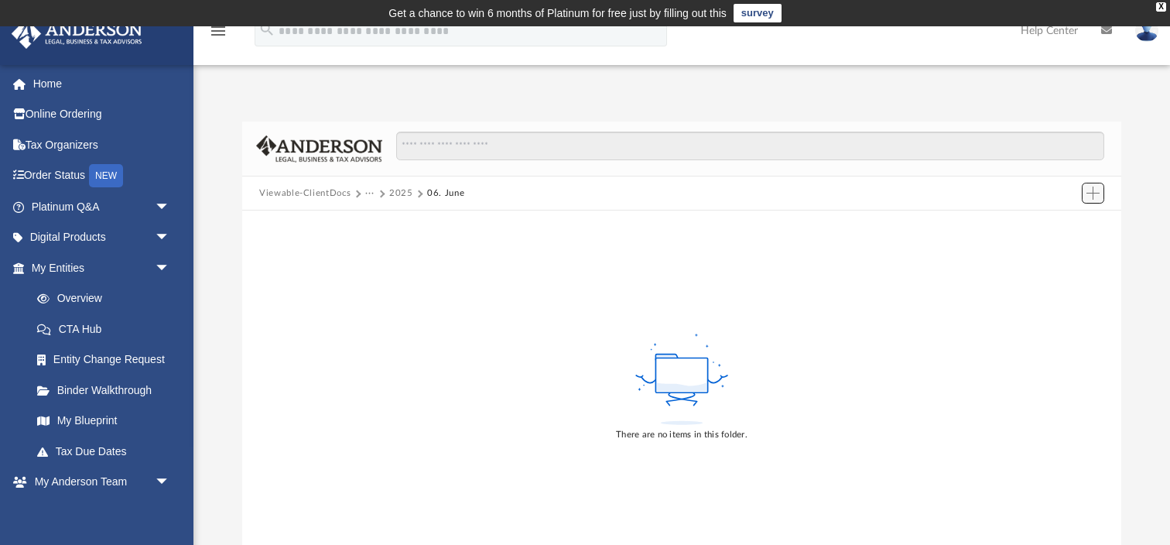
click at [1095, 200] on button "Add" at bounding box center [1093, 194] width 23 height 22
click at [1057, 229] on li "Upload" at bounding box center [1071, 223] width 50 height 16
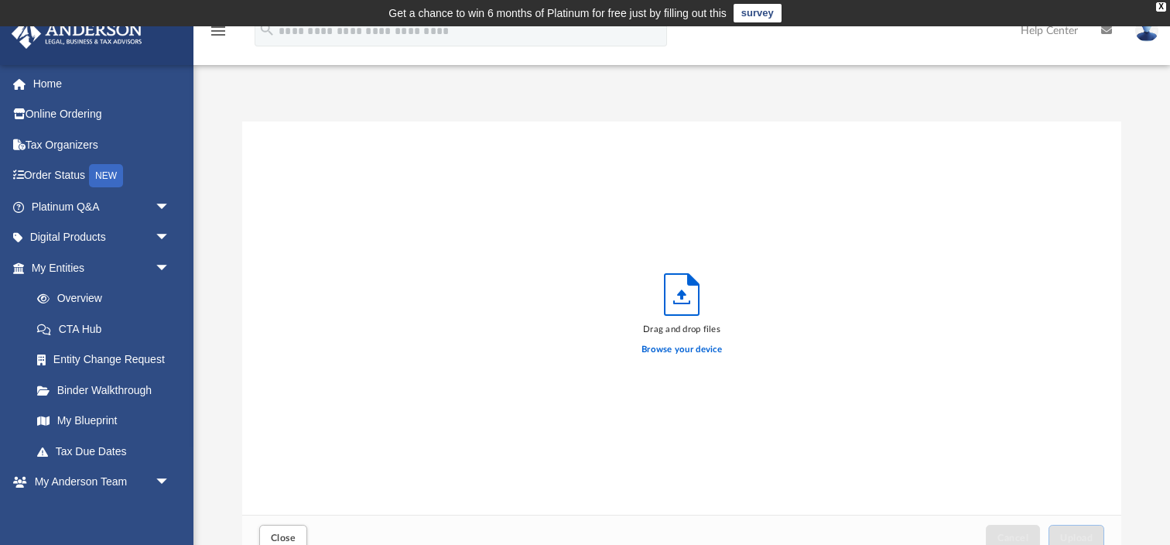
scroll to position [392, 878]
click at [709, 349] on label "Browse your device" at bounding box center [682, 350] width 80 height 14
click at [0, 0] on input "Browse your device" at bounding box center [0, 0] width 0 height 0
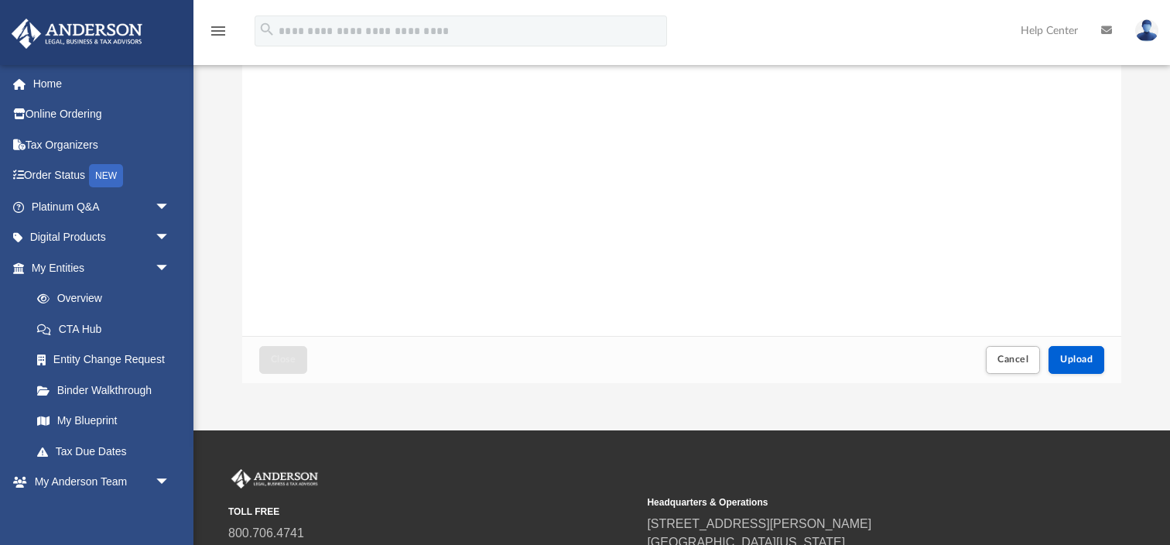
scroll to position [326, 0]
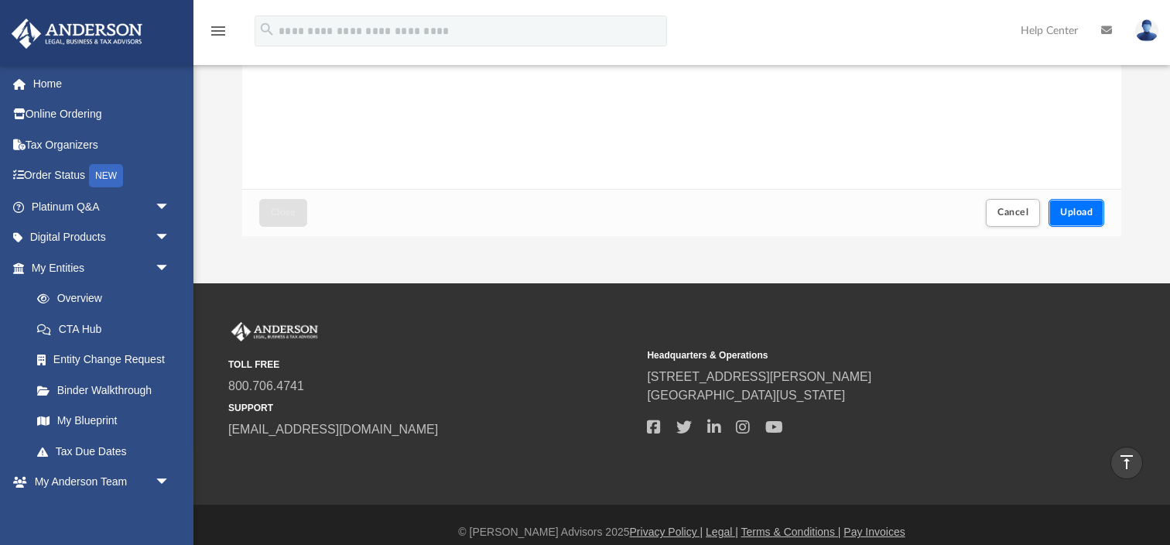
click at [1075, 207] on span "Upload" at bounding box center [1076, 211] width 33 height 9
click at [293, 215] on span "Close" at bounding box center [283, 211] width 25 height 9
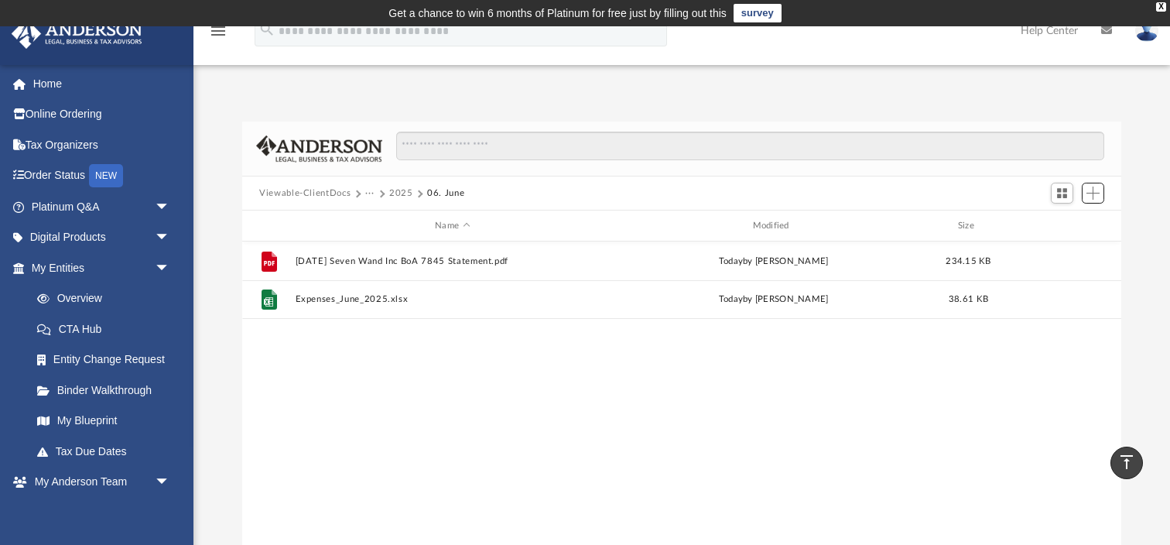
scroll to position [351, 878]
click at [403, 191] on button "2025" at bounding box center [401, 193] width 24 height 14
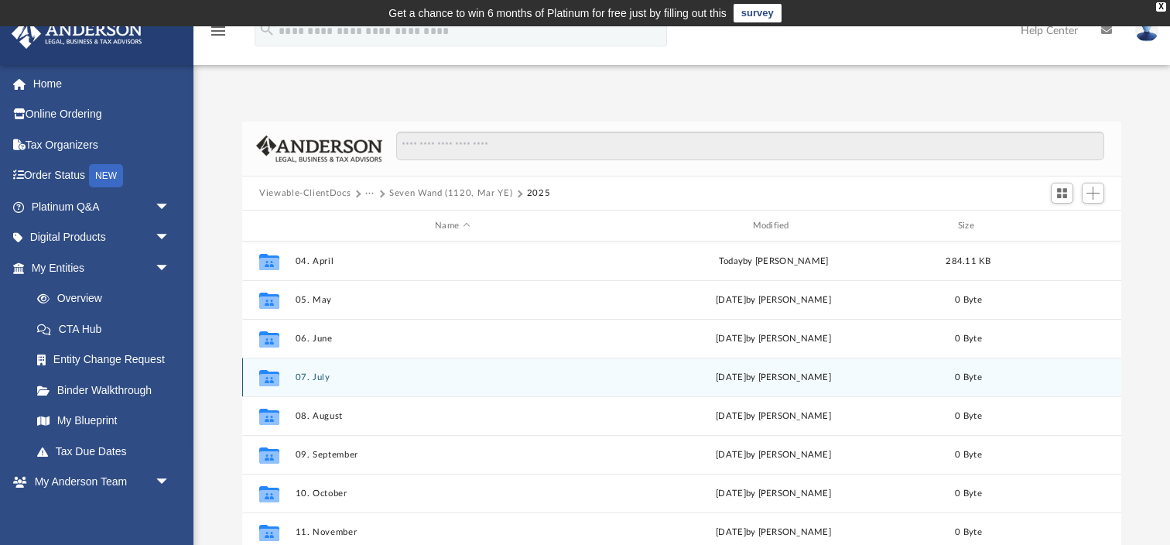
click at [329, 377] on button "07. July" at bounding box center [453, 377] width 314 height 10
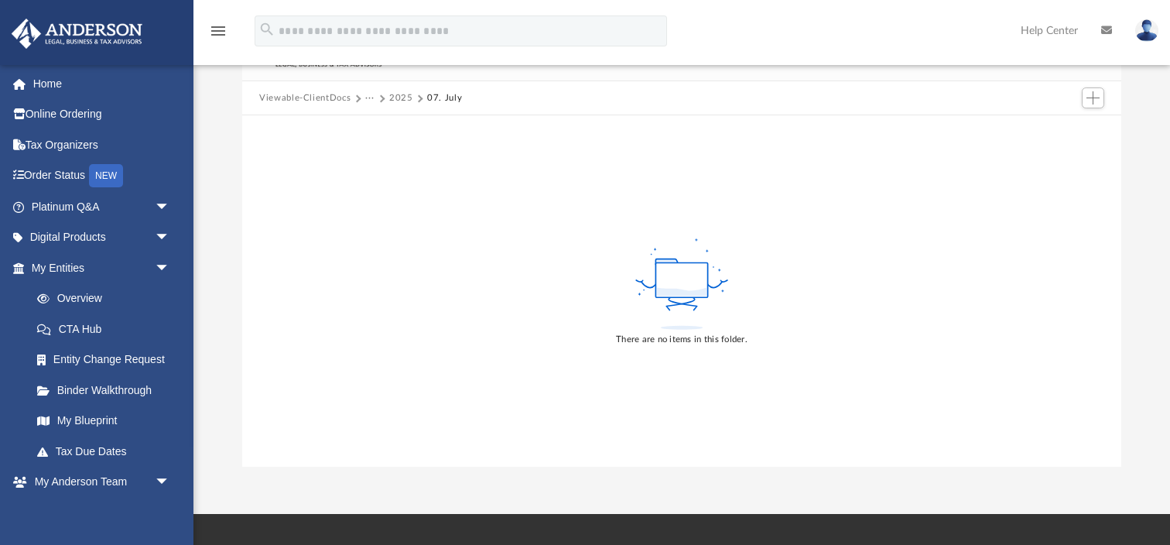
scroll to position [0, 0]
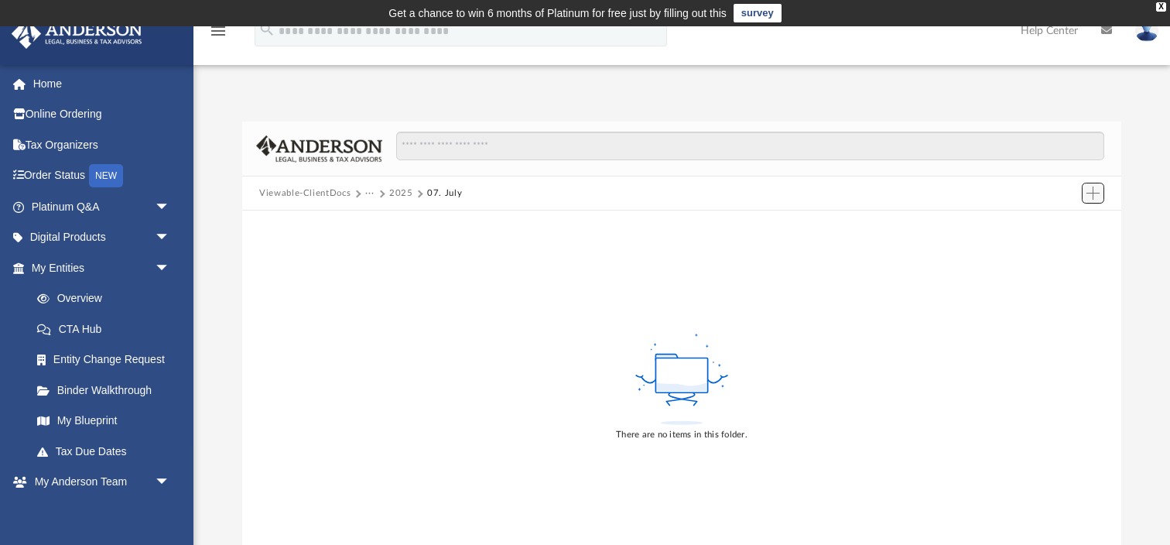
click at [1093, 198] on span "Add" at bounding box center [1092, 192] width 13 height 13
click at [1064, 226] on li "Upload" at bounding box center [1071, 223] width 50 height 16
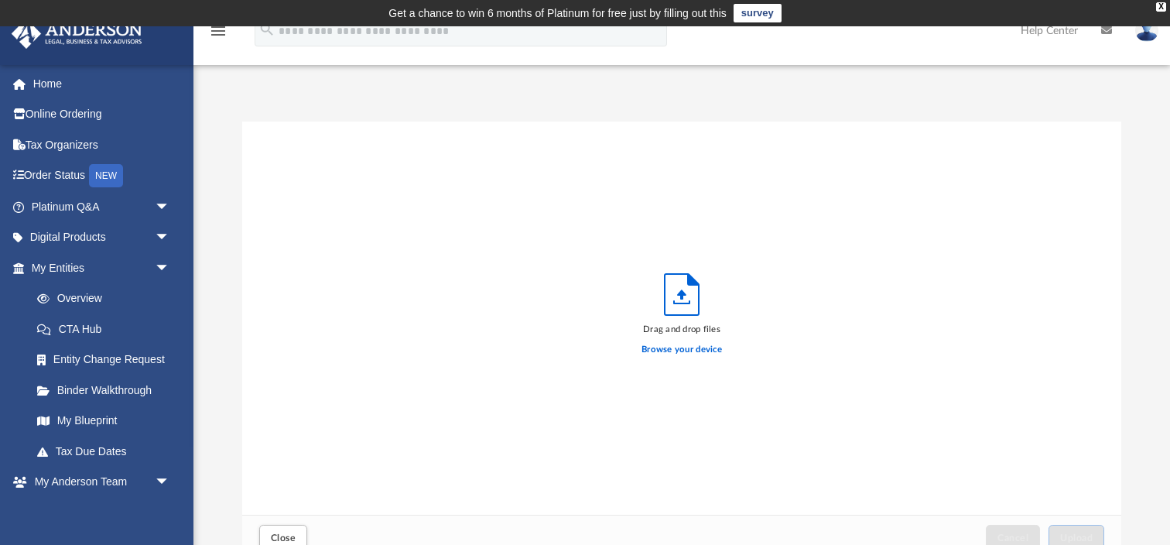
scroll to position [392, 878]
click at [694, 351] on label "Browse your device" at bounding box center [682, 350] width 80 height 14
click at [0, 0] on input "Browse your device" at bounding box center [0, 0] width 0 height 0
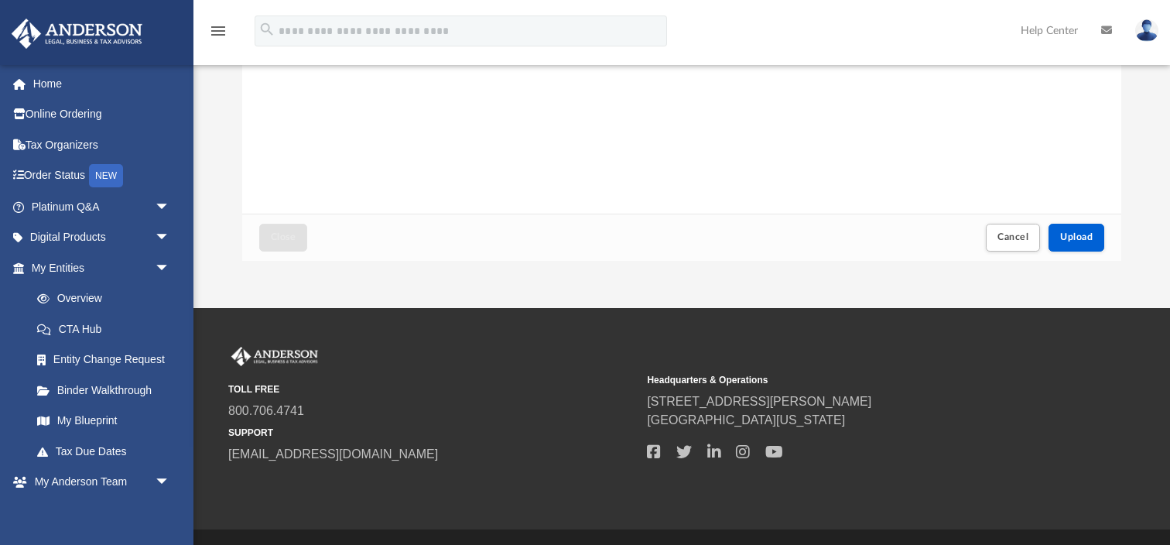
scroll to position [312, 0]
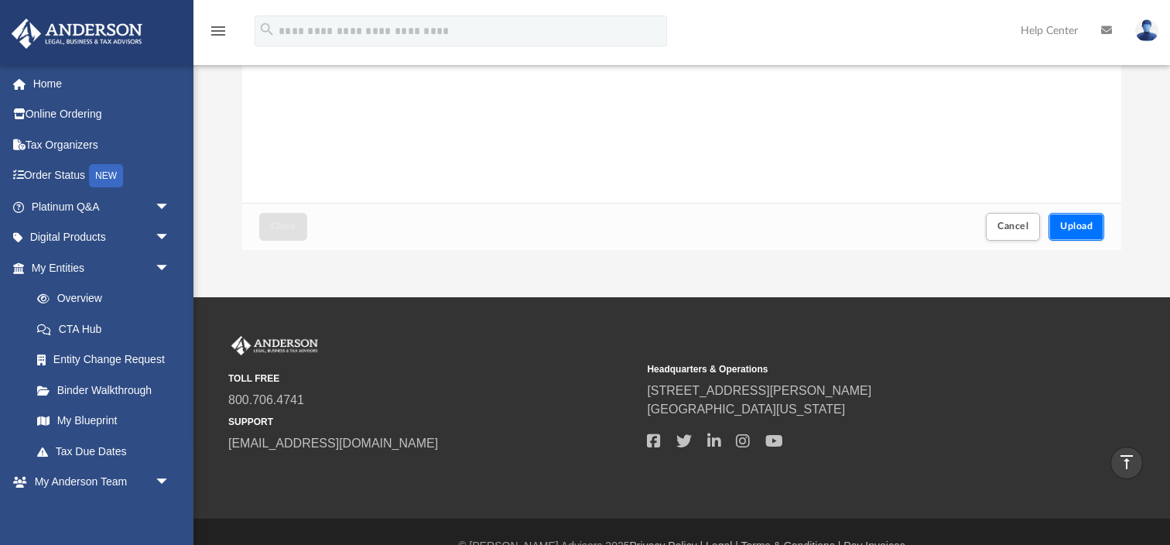
click at [1076, 224] on span "Upload" at bounding box center [1076, 225] width 33 height 9
click at [269, 231] on button "Close" at bounding box center [283, 226] width 48 height 27
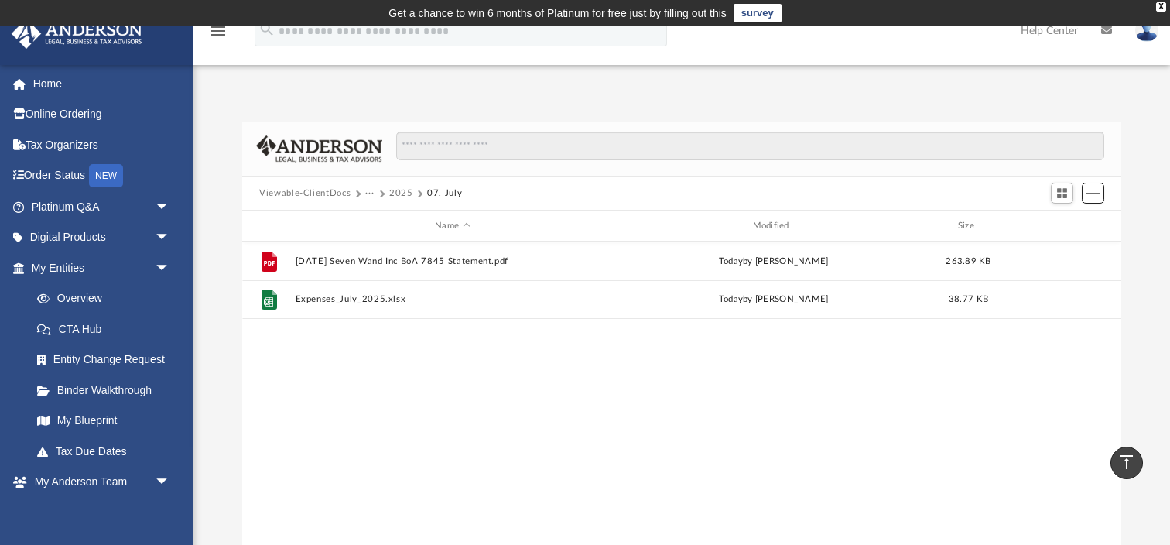
scroll to position [351, 878]
click at [405, 189] on button "2025" at bounding box center [401, 193] width 24 height 14
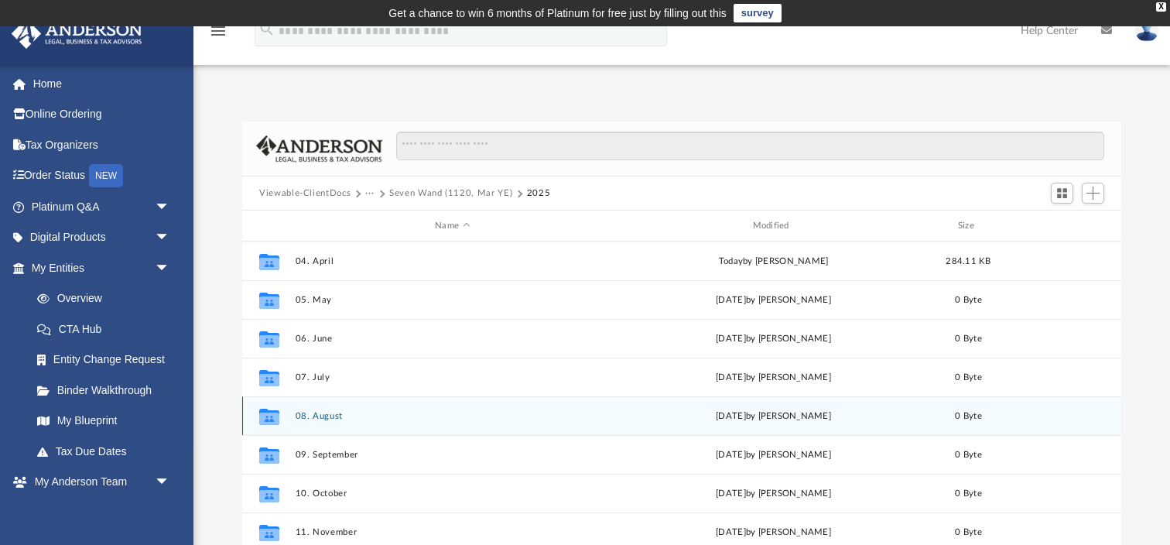
click at [319, 419] on button "08. August" at bounding box center [453, 416] width 314 height 10
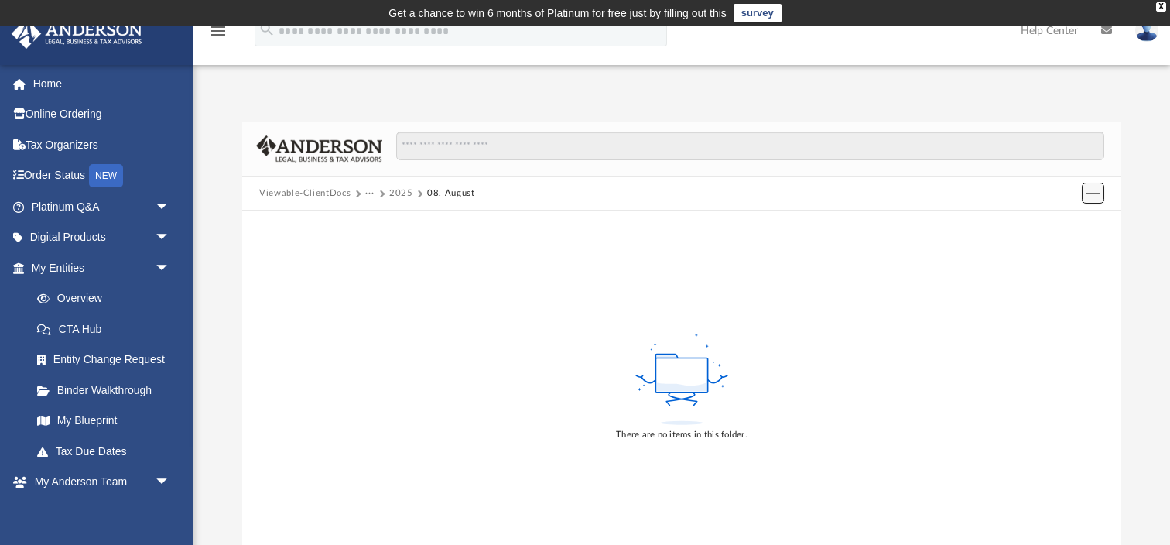
click at [1092, 196] on span "Add" at bounding box center [1092, 192] width 13 height 13
click at [1046, 221] on li "Upload" at bounding box center [1071, 223] width 50 height 16
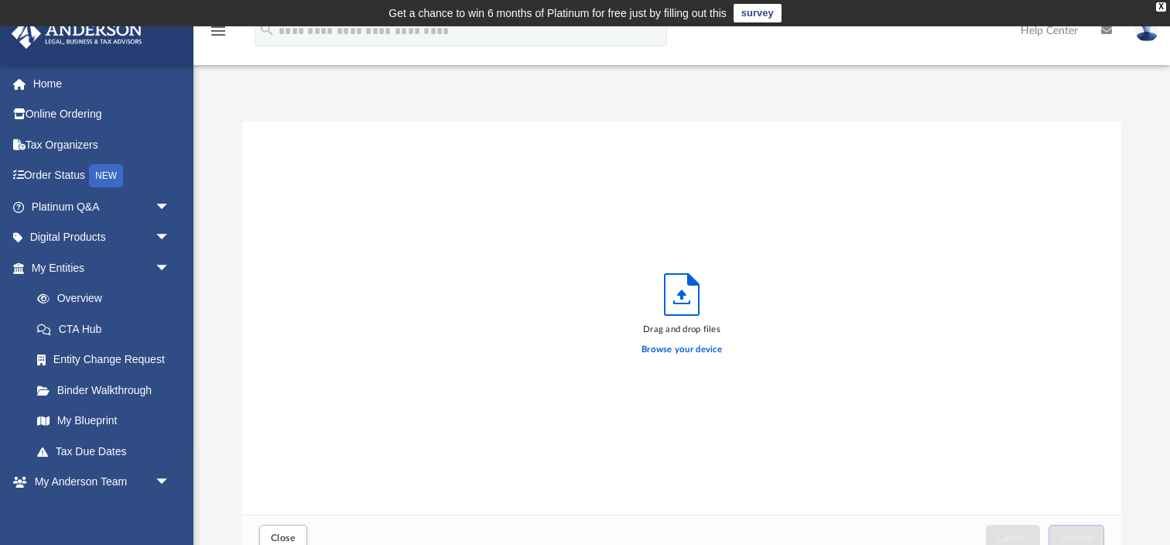
scroll to position [392, 878]
click at [666, 348] on label "Browse your device" at bounding box center [682, 350] width 80 height 14
click at [0, 0] on input "Browse your device" at bounding box center [0, 0] width 0 height 0
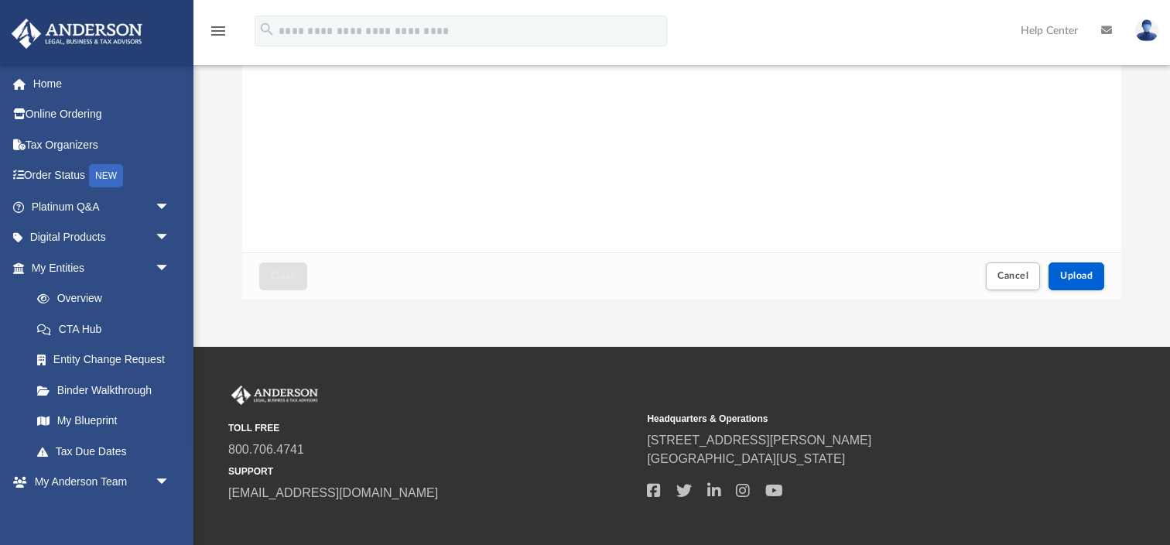
scroll to position [272, 0]
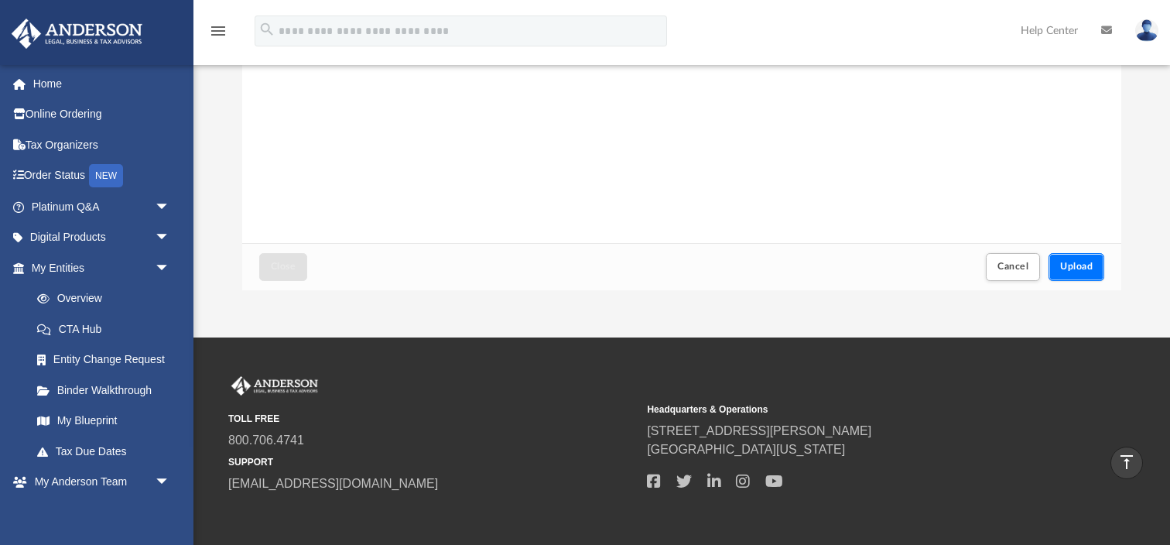
click at [1073, 262] on span "Upload" at bounding box center [1076, 266] width 33 height 9
click at [295, 269] on button "Close" at bounding box center [283, 266] width 48 height 27
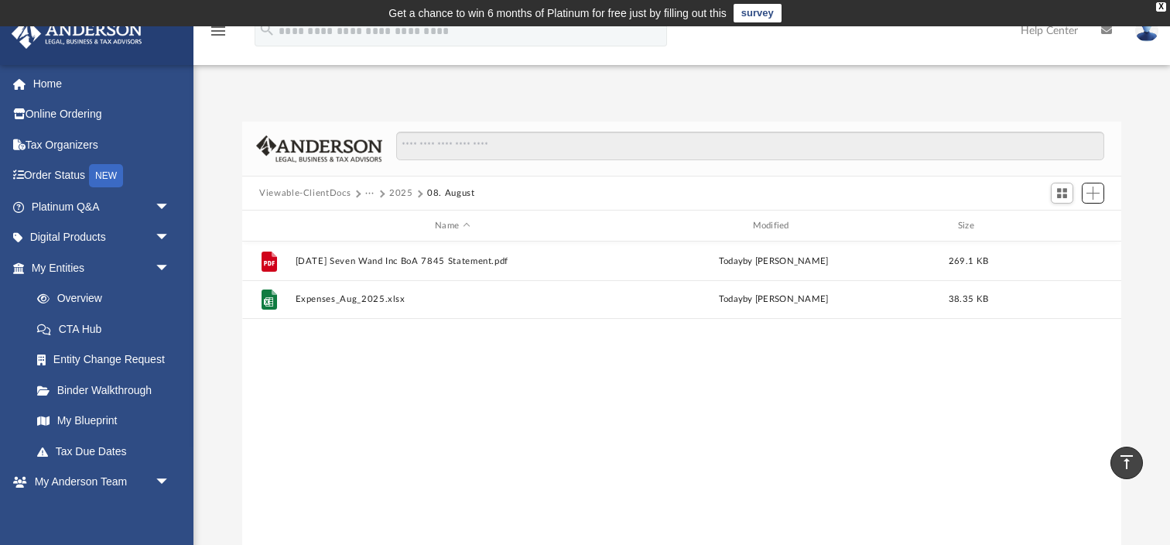
scroll to position [351, 878]
click at [391, 189] on button "2025" at bounding box center [401, 193] width 24 height 14
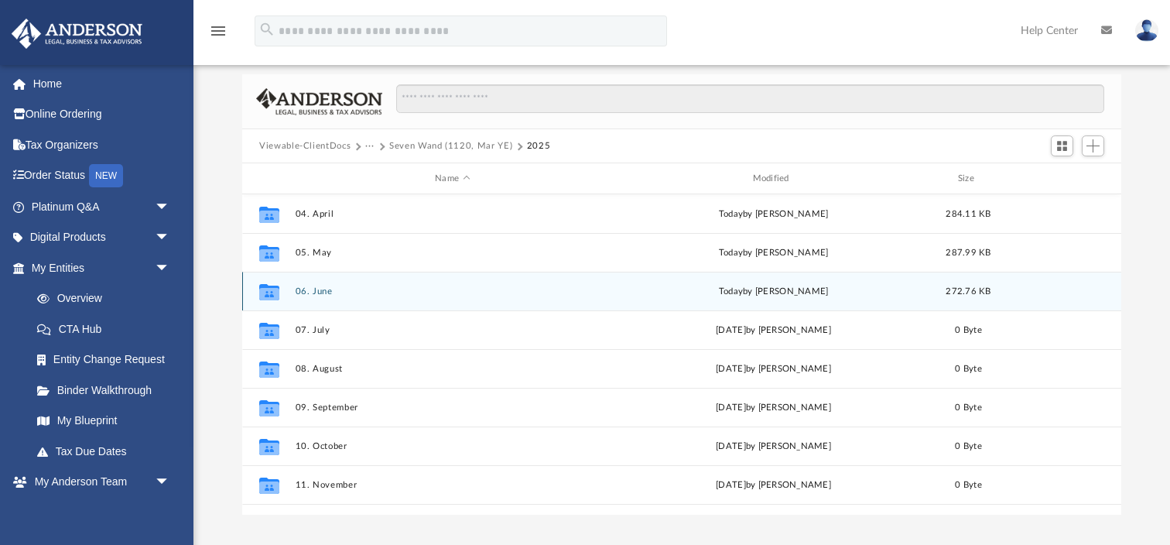
scroll to position [0, 0]
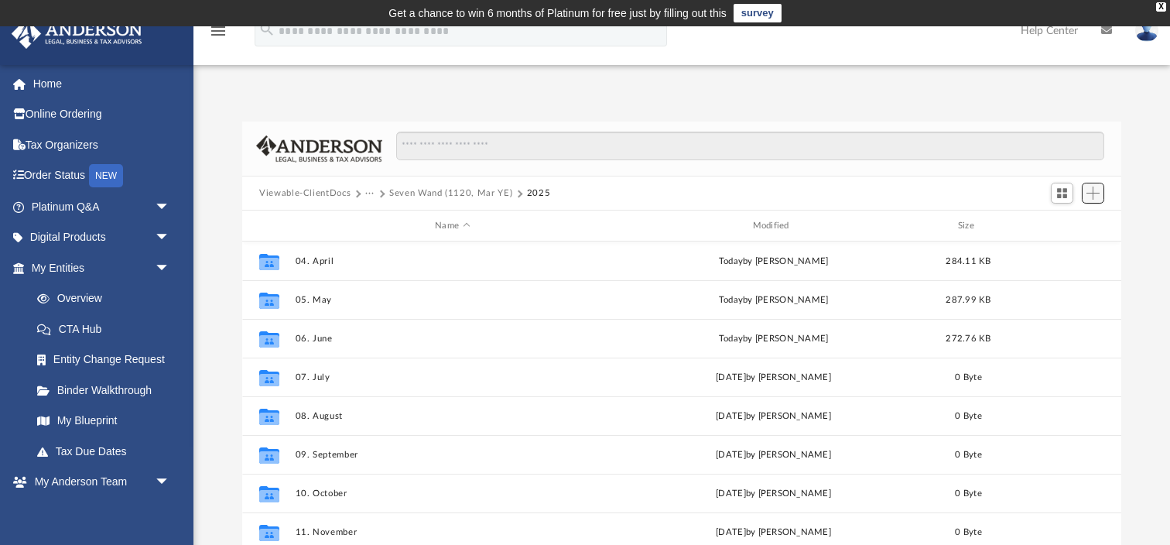
click at [1095, 196] on span "Add" at bounding box center [1092, 192] width 13 height 13
click at [1049, 224] on li "Upload" at bounding box center [1071, 223] width 50 height 16
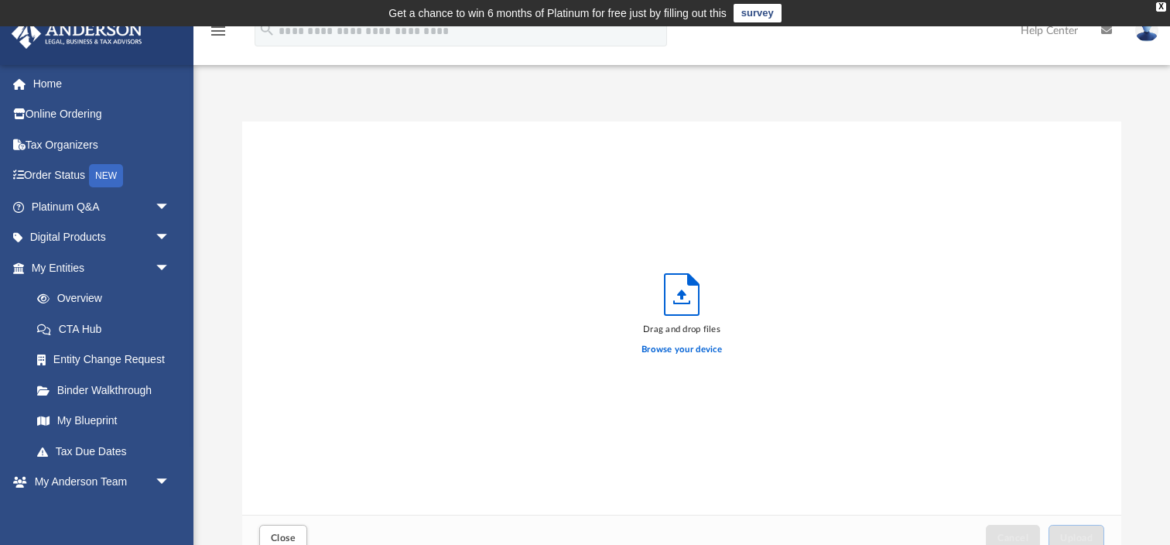
scroll to position [392, 878]
click at [645, 351] on label "Browse your device" at bounding box center [682, 350] width 80 height 14
click at [0, 0] on input "Browse your device" at bounding box center [0, 0] width 0 height 0
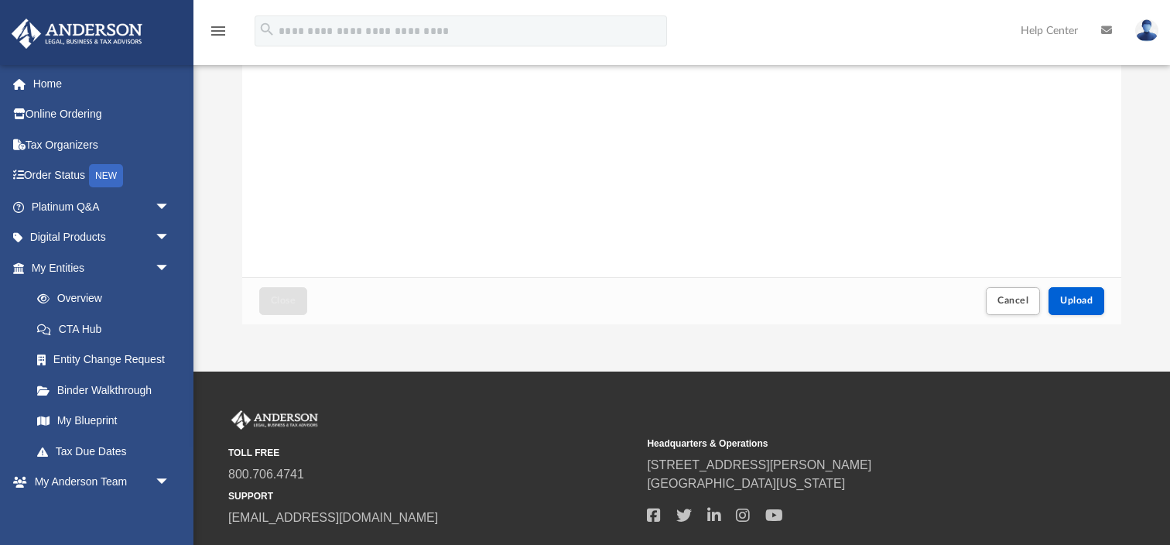
scroll to position [262, 0]
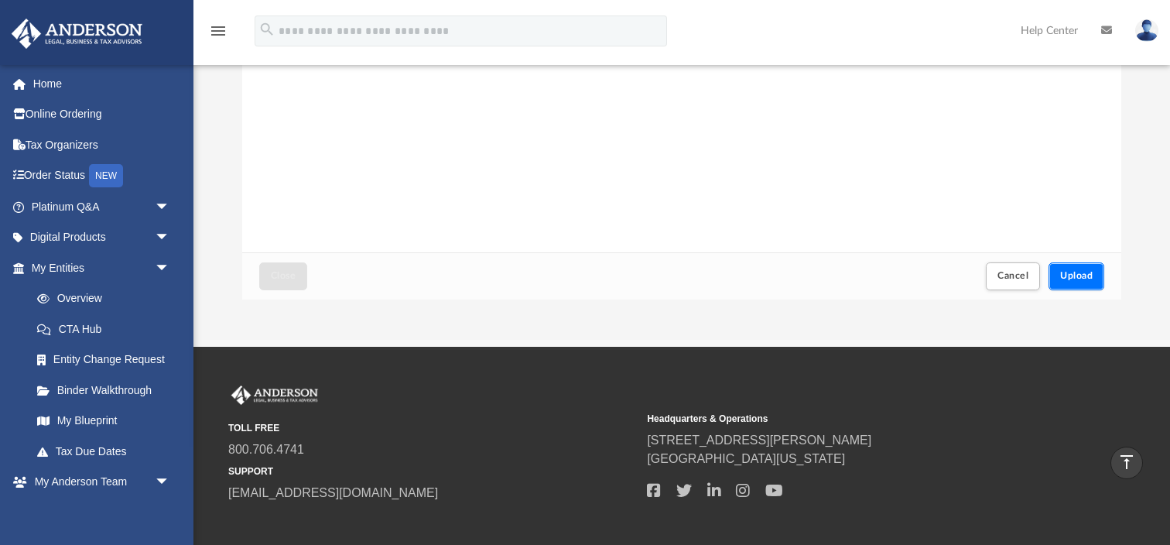
click at [1084, 271] on span "Upload" at bounding box center [1076, 275] width 33 height 9
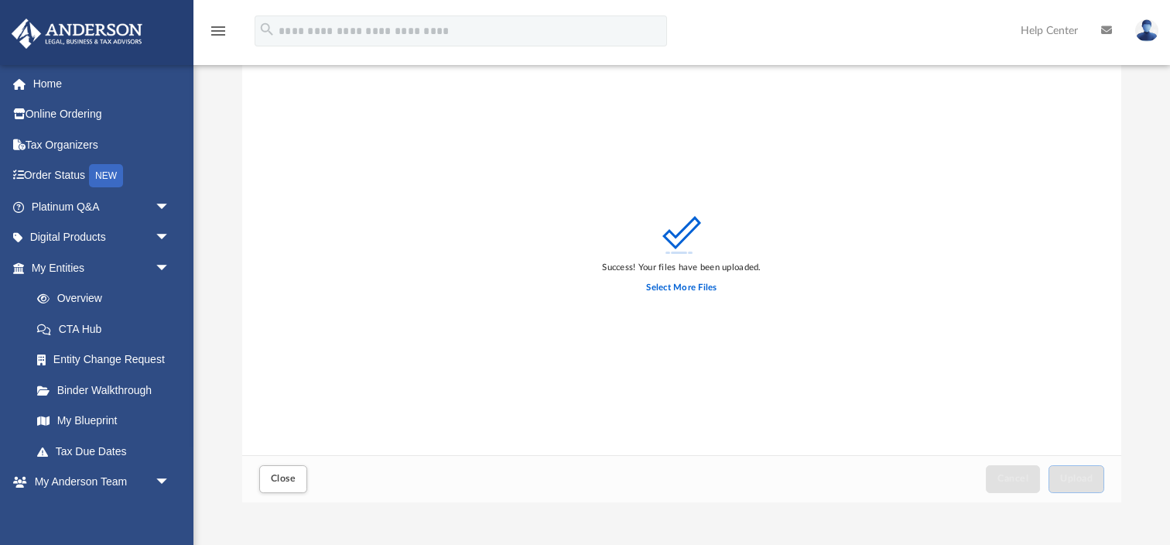
scroll to position [112, 0]
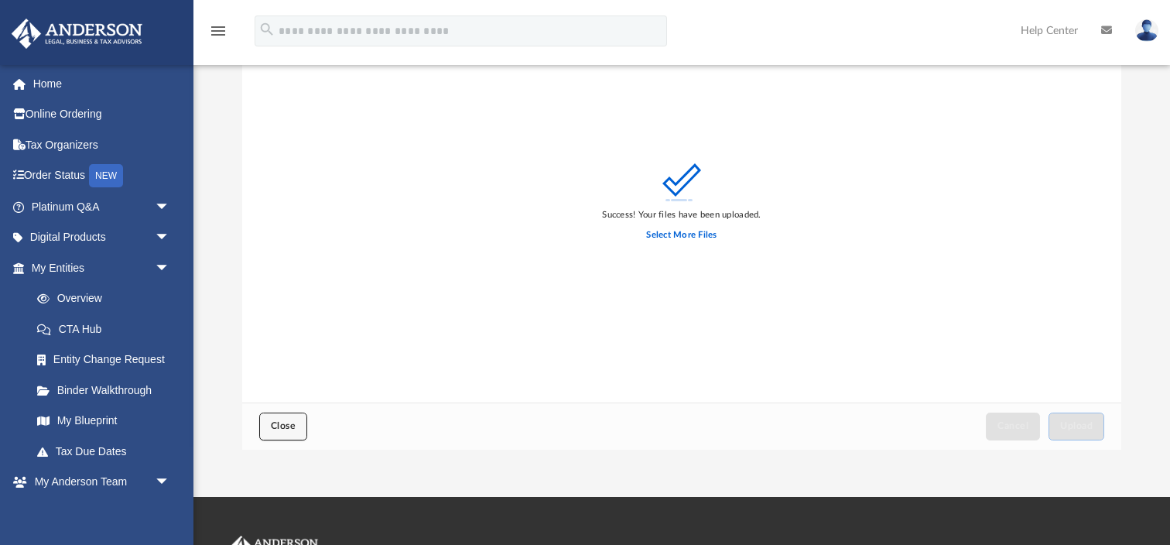
click at [298, 431] on button "Close" at bounding box center [283, 425] width 48 height 27
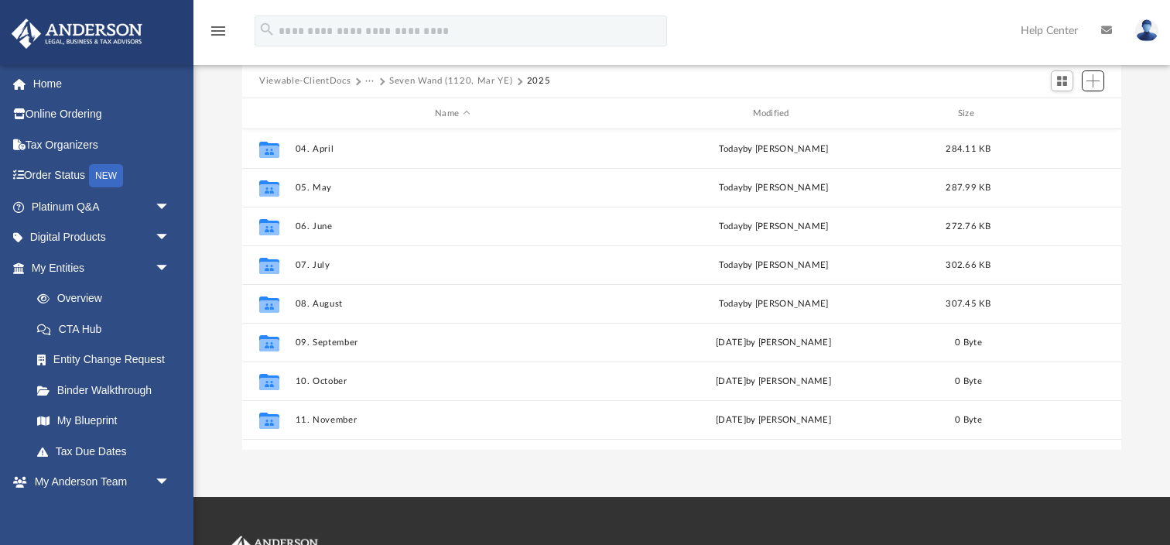
scroll to position [66, 0]
